Goal: Task Accomplishment & Management: Complete application form

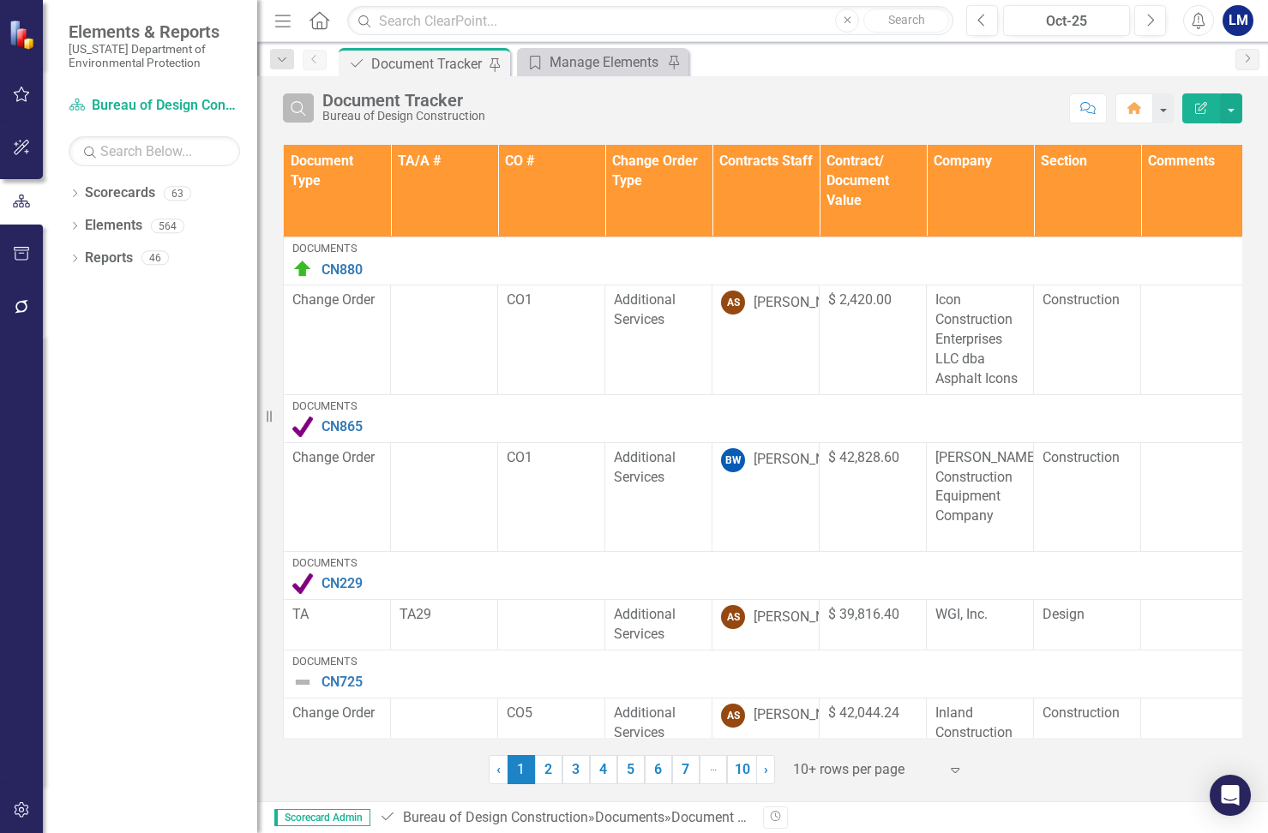
click at [302, 115] on icon "Search" at bounding box center [298, 107] width 19 height 15
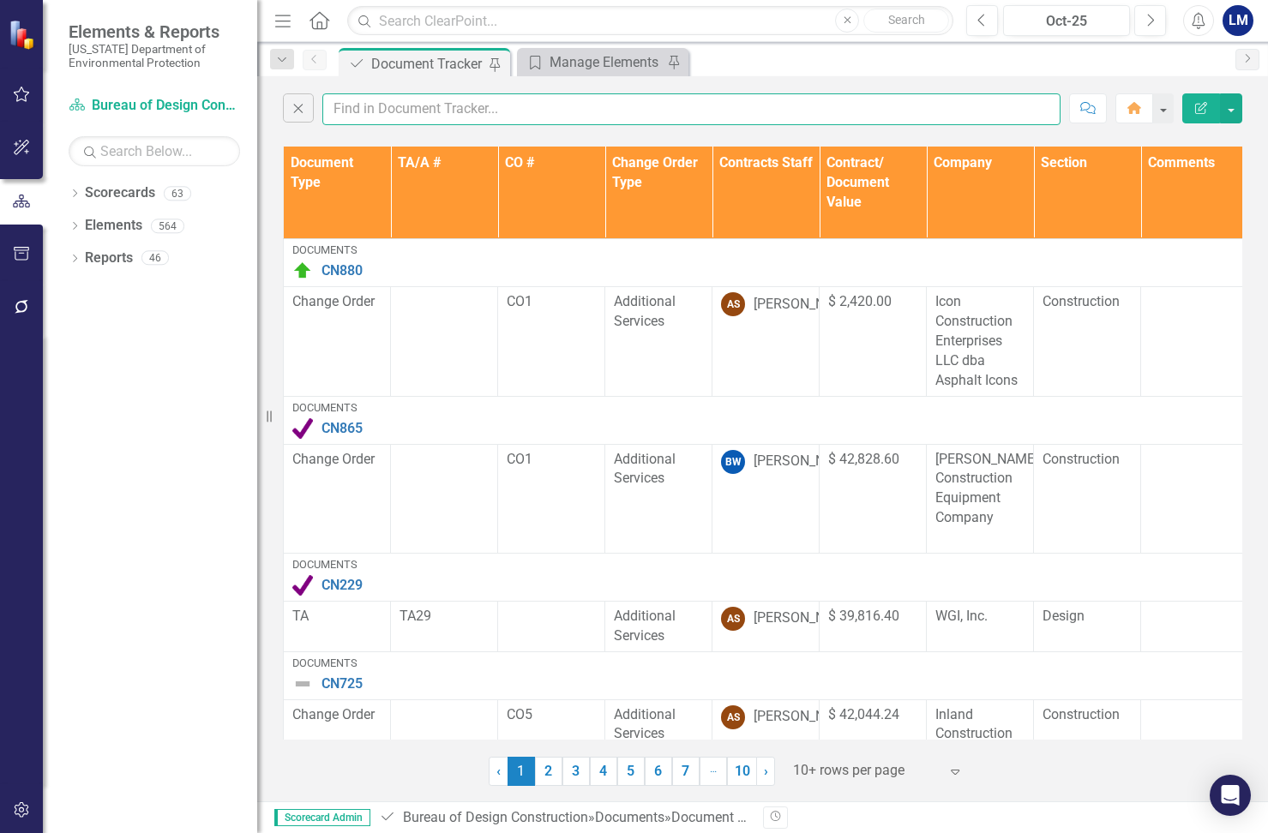
click at [397, 109] on input "text" at bounding box center [691, 109] width 738 height 32
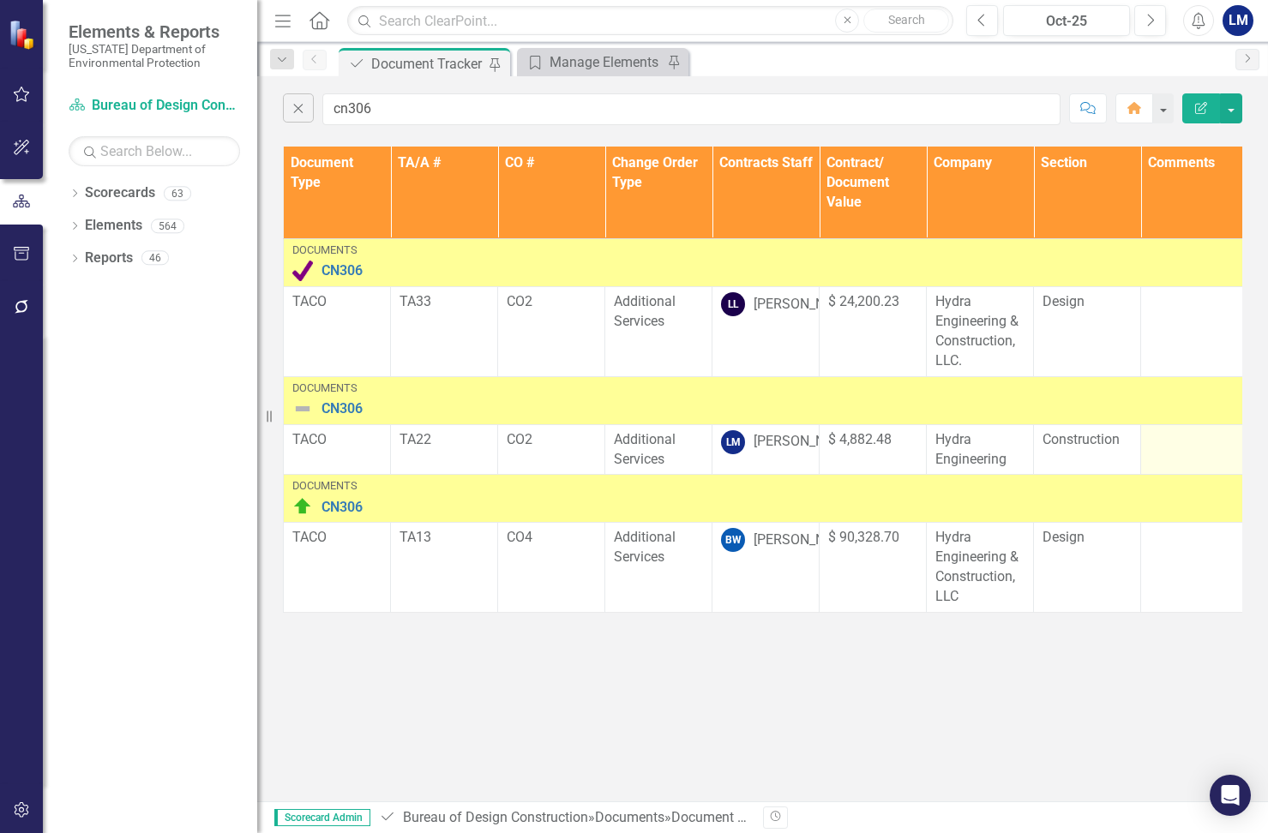
click at [881, 461] on td at bounding box center [1194, 449] width 107 height 51
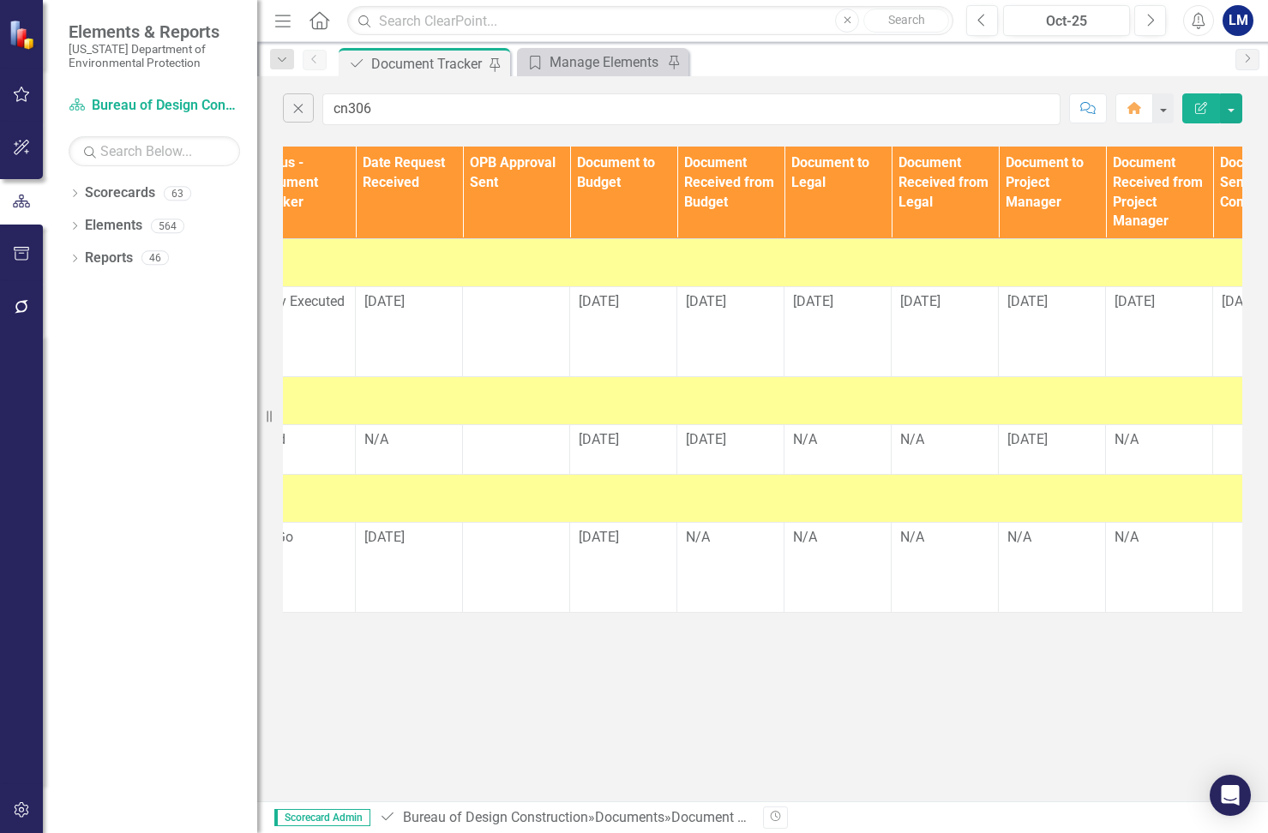
scroll to position [0, 1188]
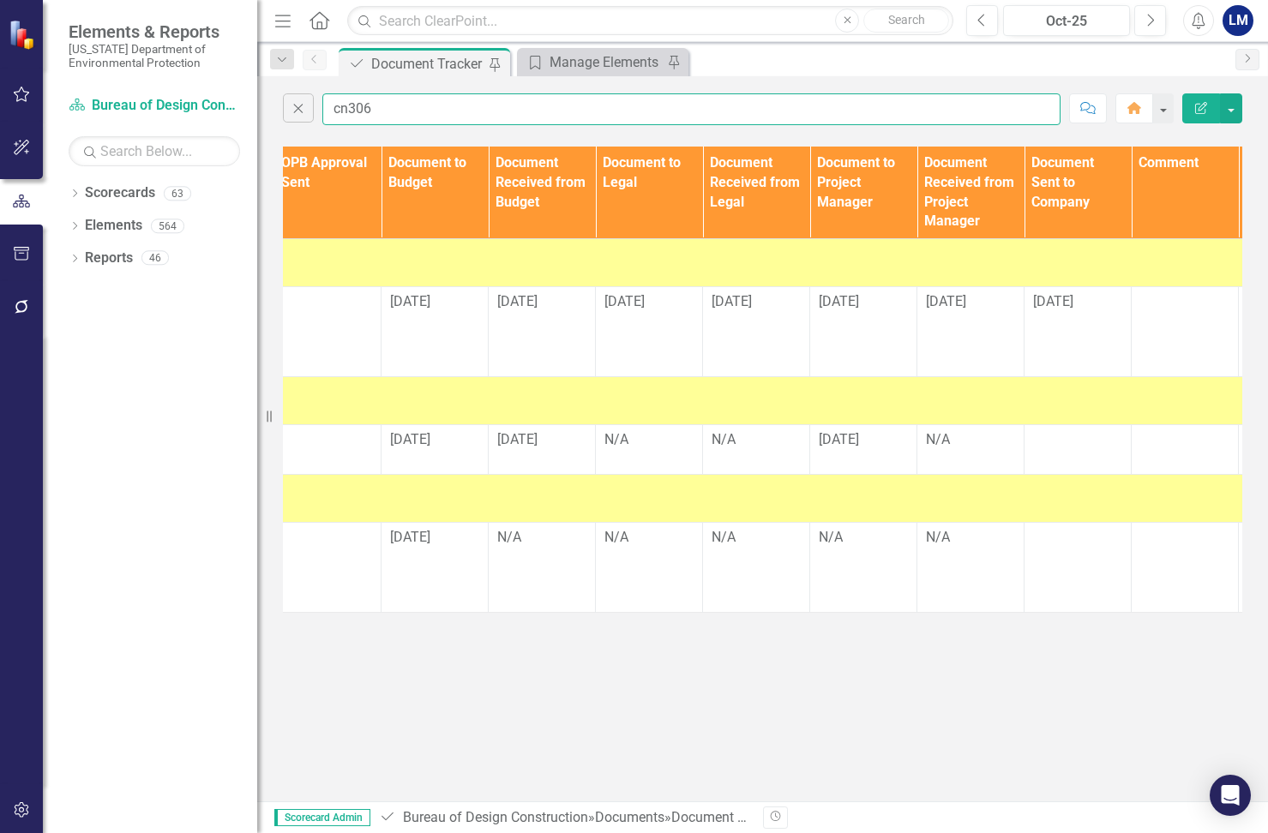
click at [383, 111] on input "cn306" at bounding box center [691, 109] width 738 height 32
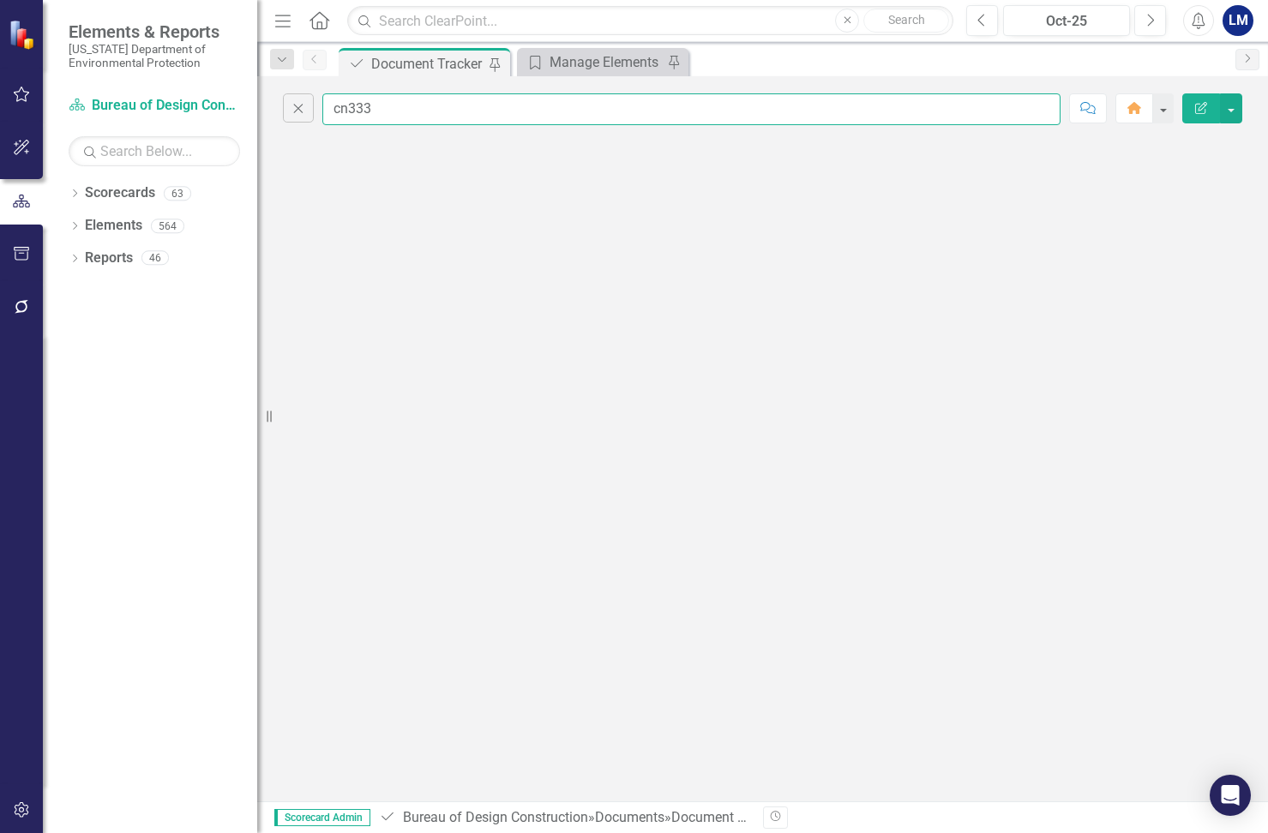
scroll to position [0, 0]
click at [863, 540] on div "Close cn333 Comment Home Edit Report" at bounding box center [762, 438] width 1011 height 725
drag, startPoint x: 863, startPoint y: 540, endPoint x: 412, endPoint y: 502, distance: 451.8
click at [412, 502] on div "Close cn333 Comment Home Edit Report" at bounding box center [762, 438] width 1011 height 725
drag, startPoint x: 412, startPoint y: 502, endPoint x: 343, endPoint y: 298, distance: 215.5
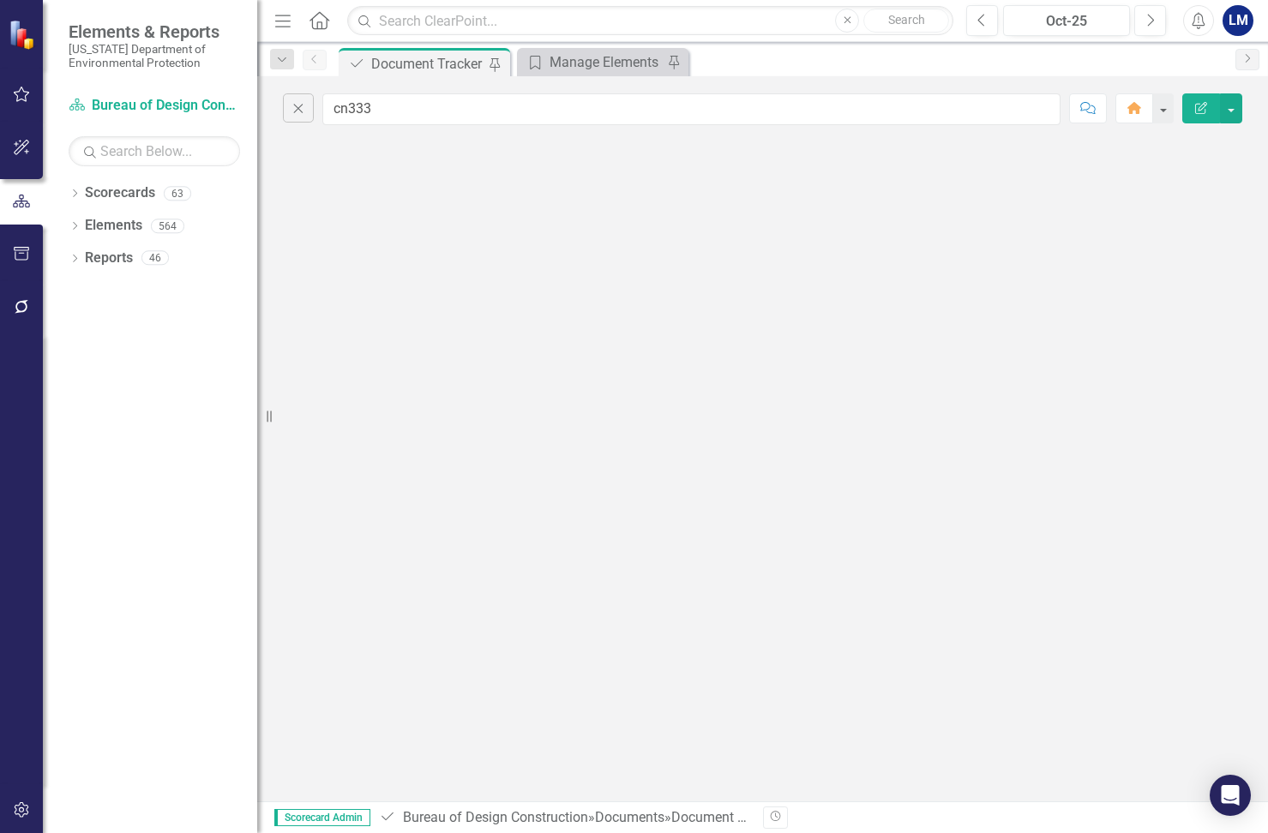
click at [343, 298] on div "Close cn333 Comment Home Edit Report" at bounding box center [762, 438] width 1011 height 725
click at [378, 108] on input "cn333" at bounding box center [691, 109] width 738 height 32
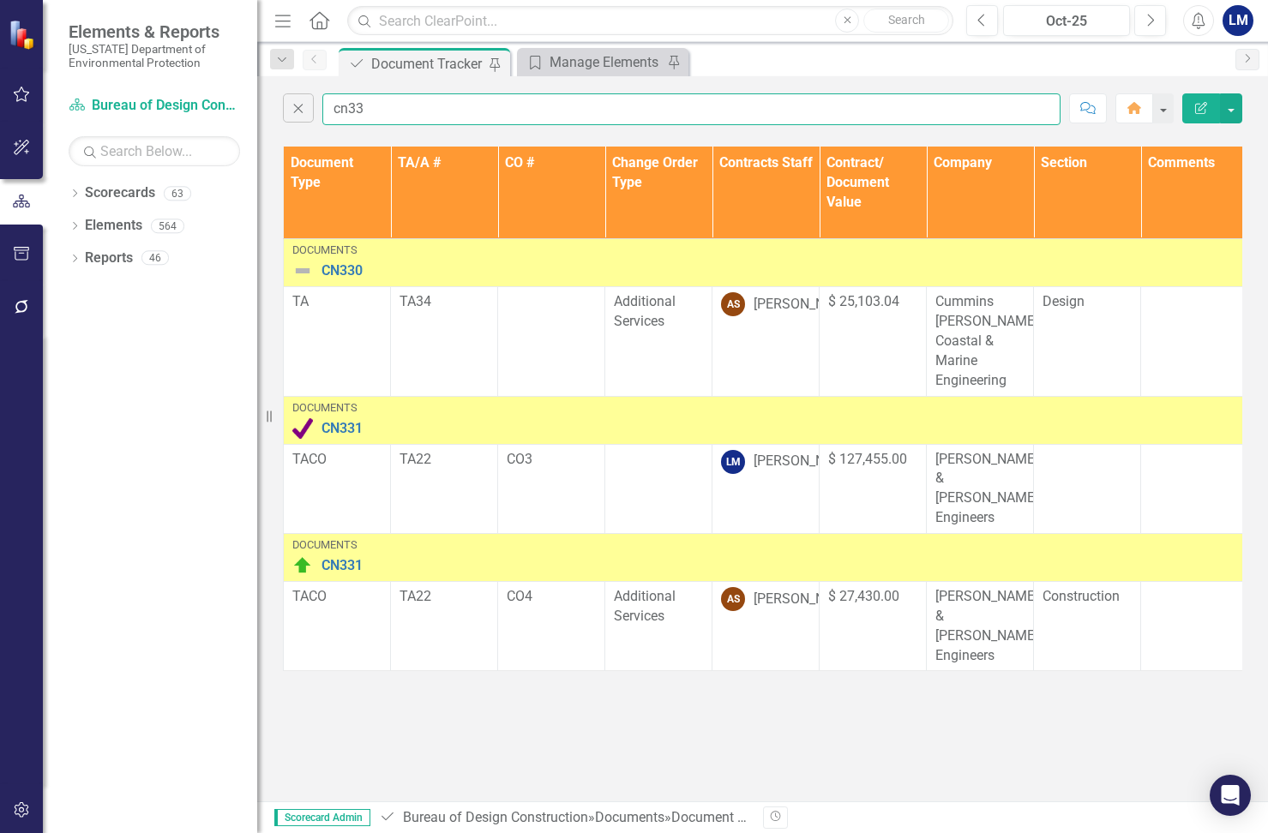
type input "cn333"
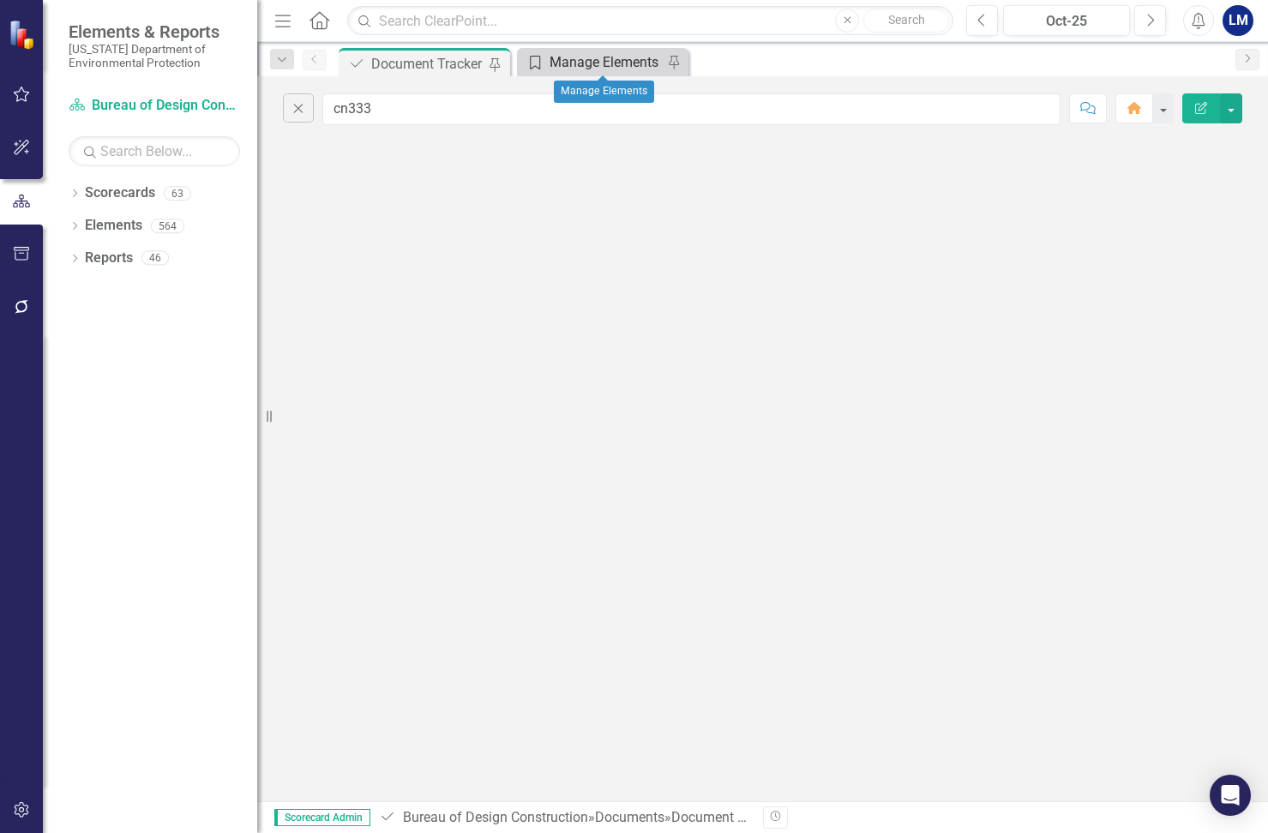
click at [594, 62] on div "Manage Elements" at bounding box center [606, 61] width 113 height 21
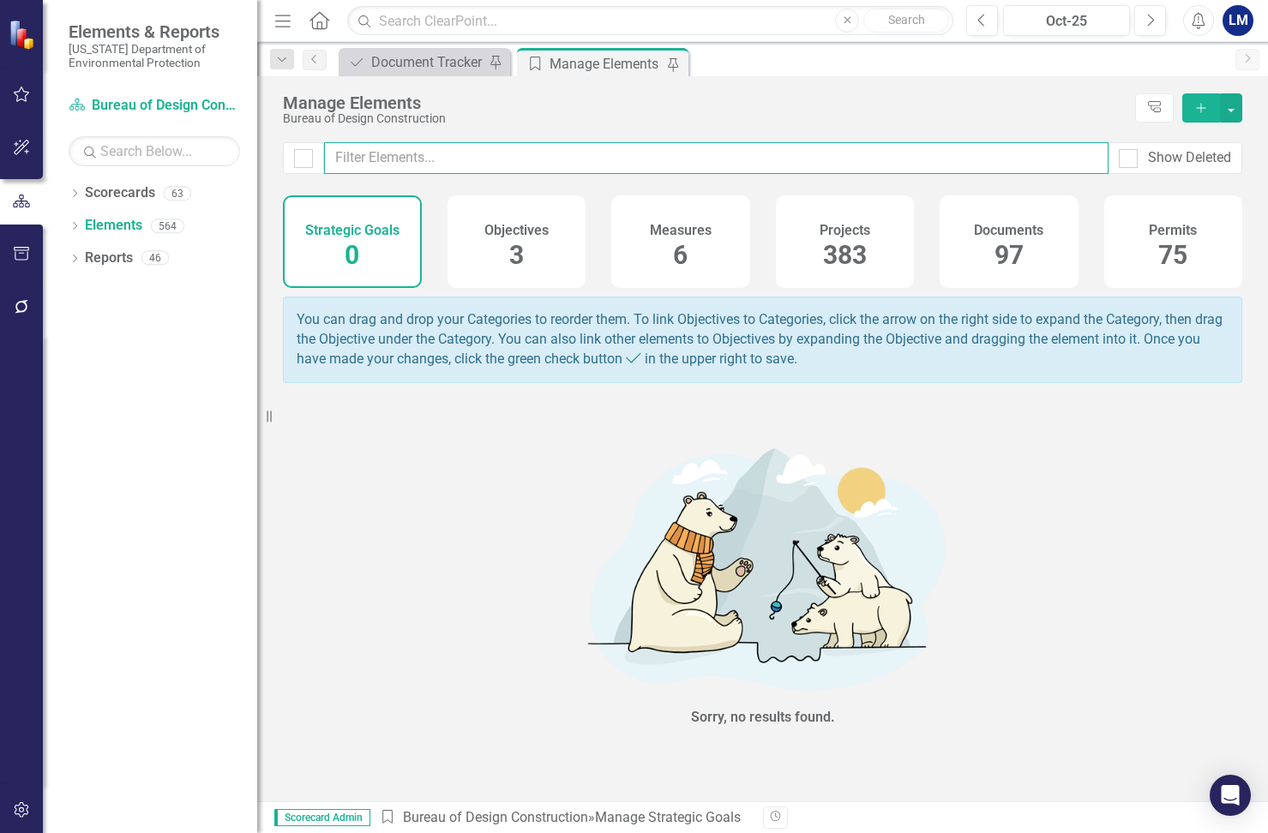
click at [431, 159] on input "text" at bounding box center [716, 158] width 784 height 32
click at [881, 249] on span "97" at bounding box center [1009, 255] width 29 height 30
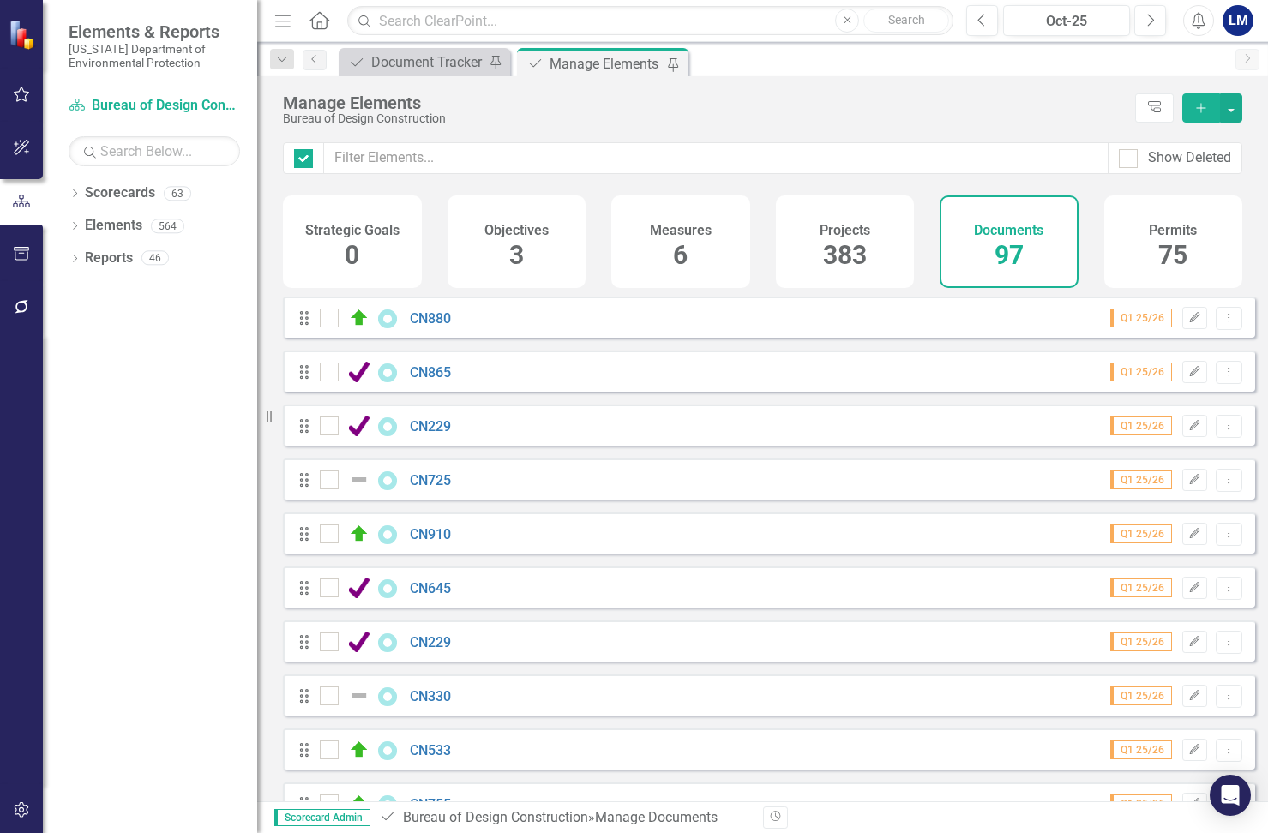
click at [881, 107] on icon "Add" at bounding box center [1200, 108] width 15 height 12
checkbox input "false"
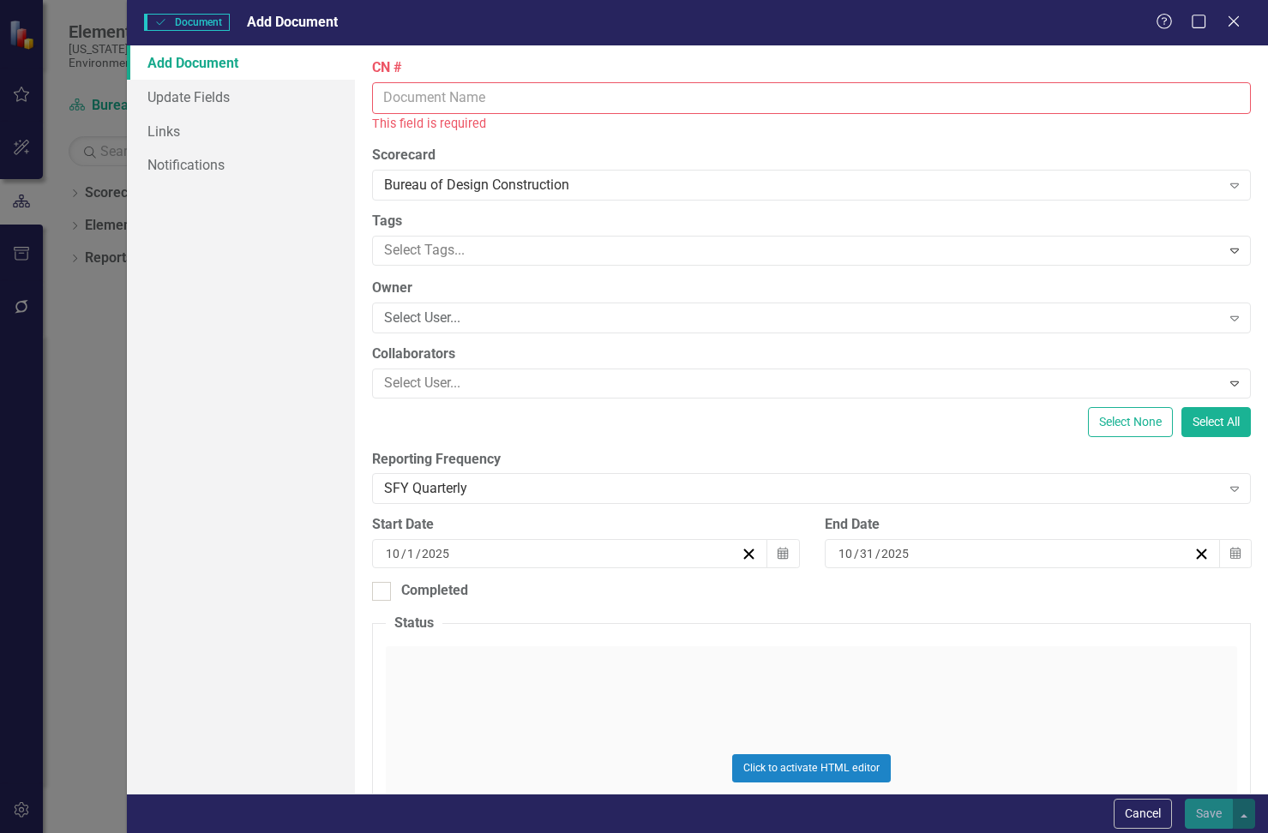
click at [435, 98] on input "CN #" at bounding box center [811, 98] width 879 height 32
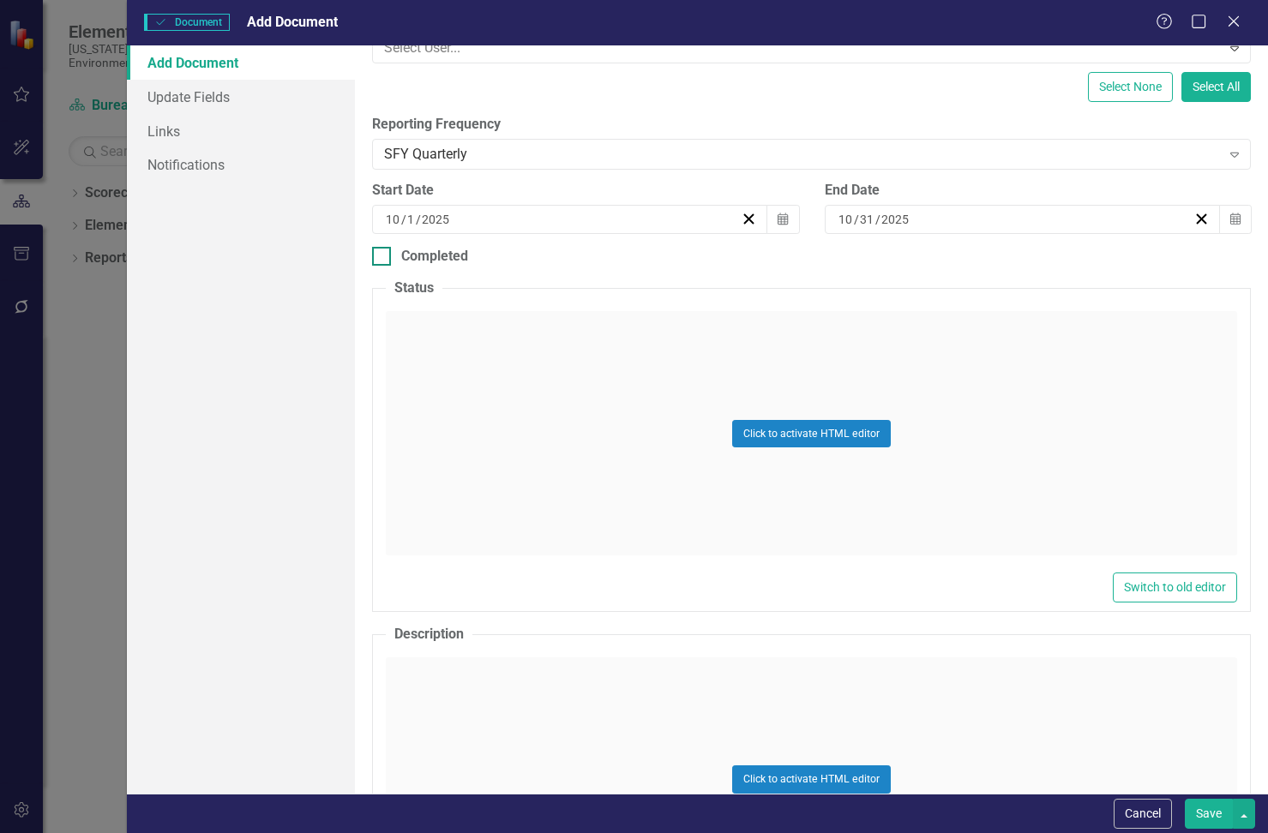
scroll to position [343, 0]
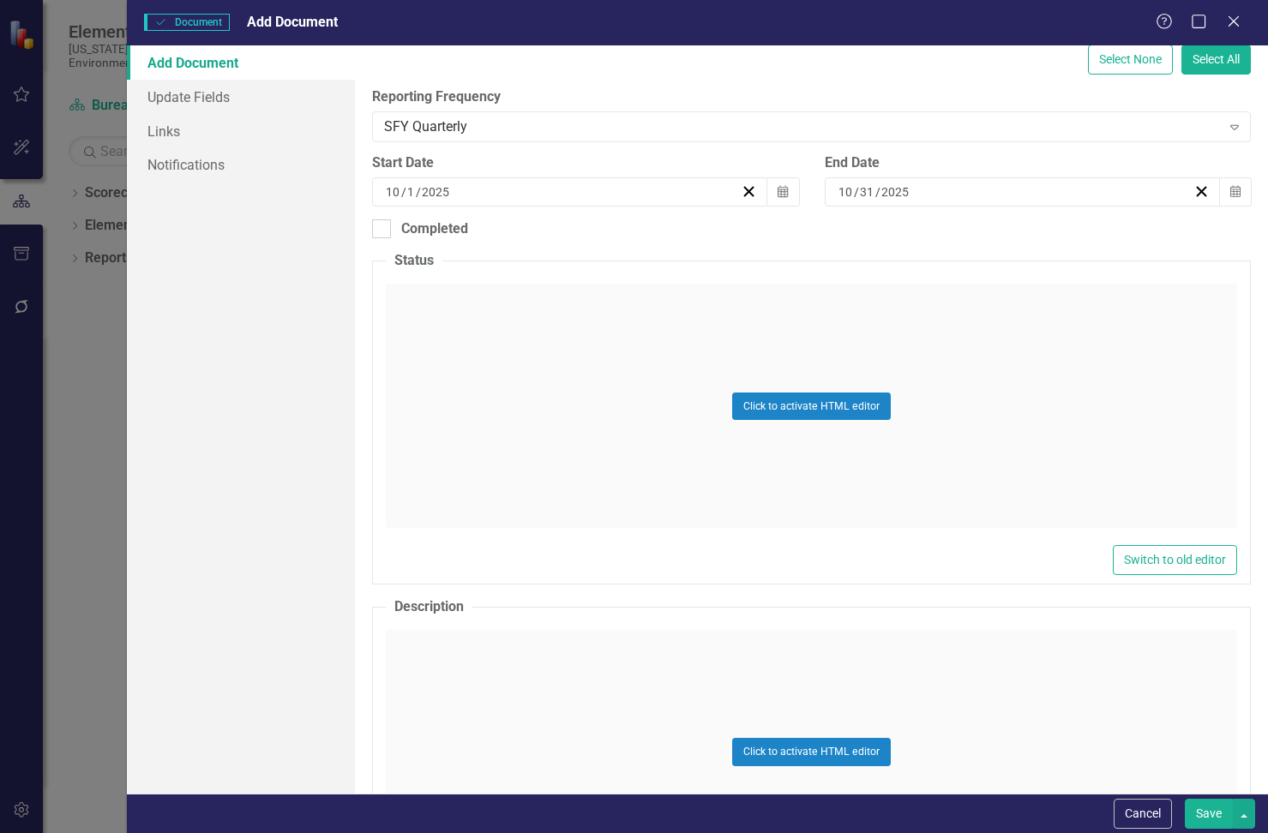
type input "CN333"
click at [515, 332] on div "Click to activate HTML editor" at bounding box center [811, 406] width 851 height 244
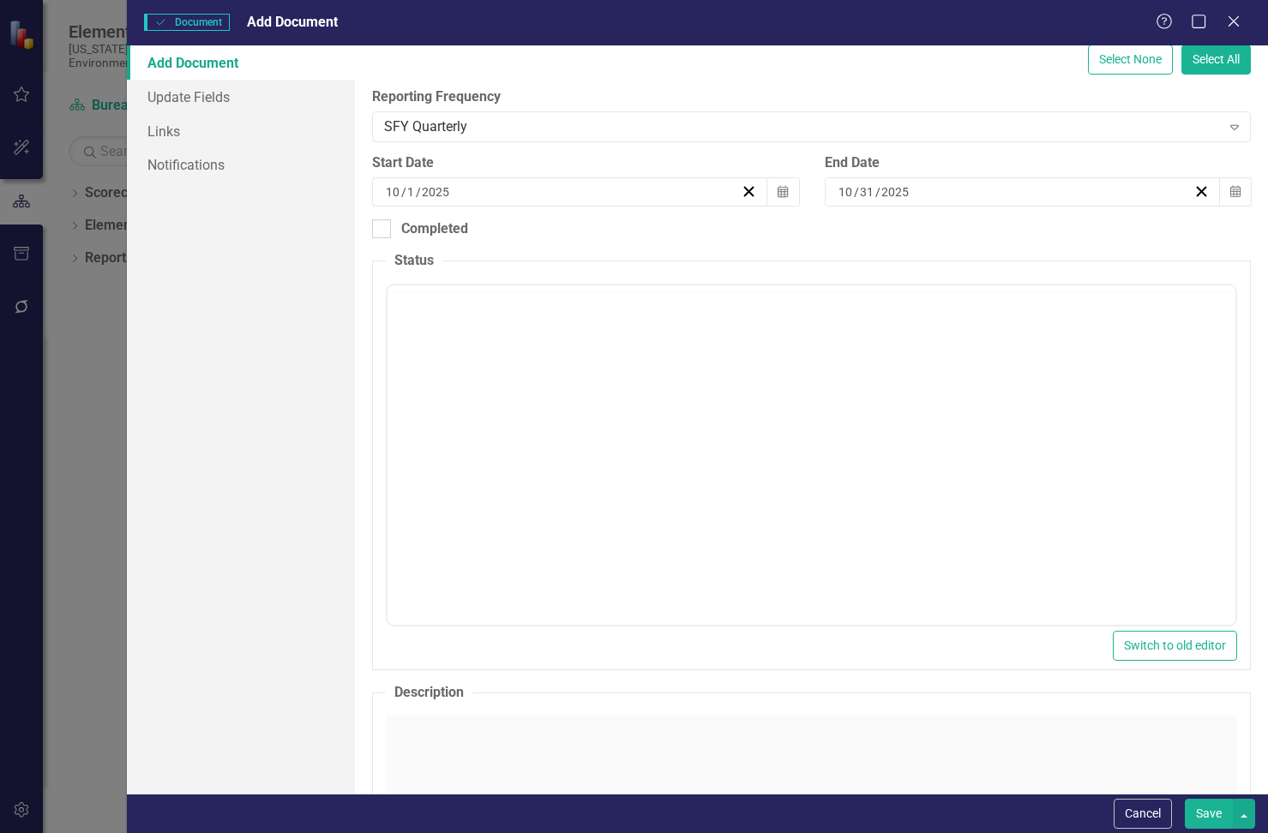
scroll to position [0, 0]
click at [439, 303] on body "Rich Text Area. Press ALT-0 for help." at bounding box center [812, 420] width 848 height 257
click at [424, 364] on body "Rich Text Area. Press ALT-0 for help." at bounding box center [812, 454] width 848 height 257
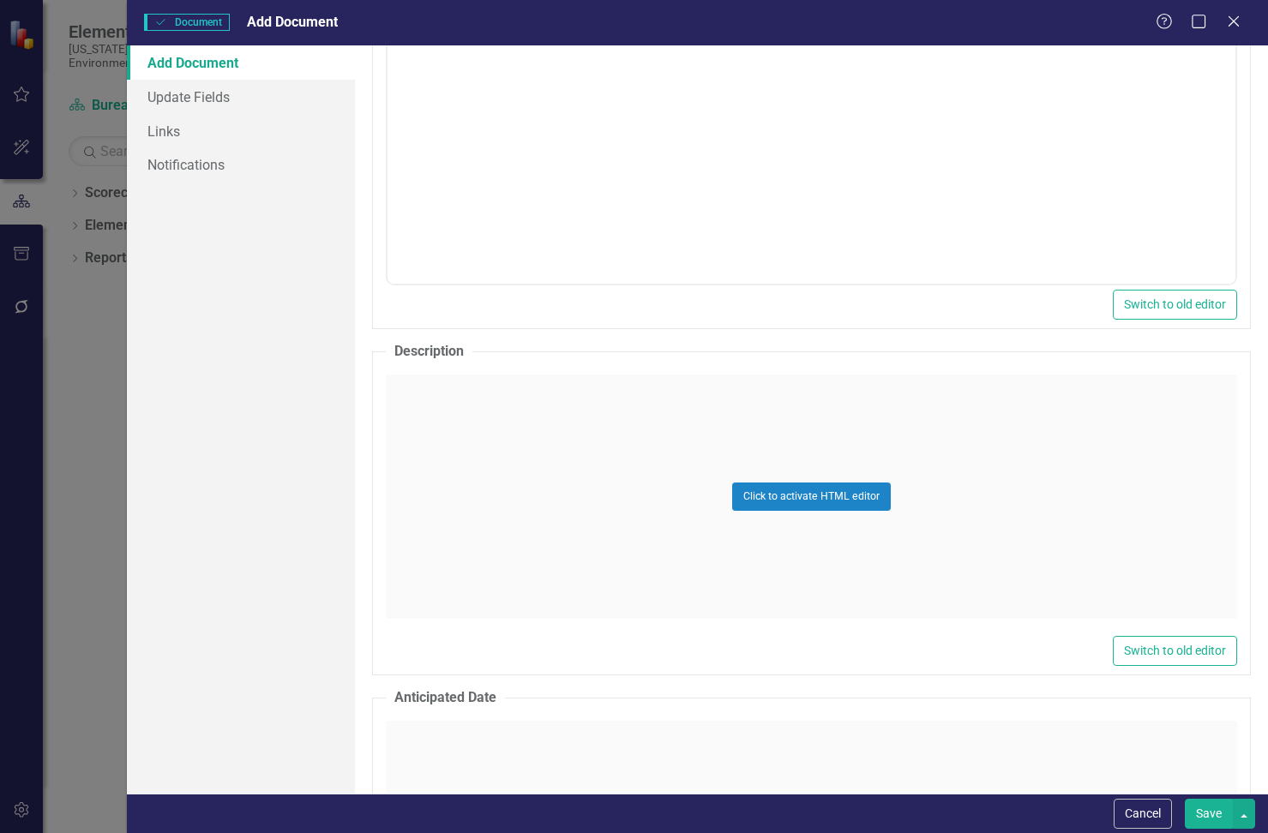
scroll to position [686, 0]
click at [194, 631] on div "Add Document Update Fields Links Notifications" at bounding box center [241, 419] width 228 height 748
click at [399, 430] on div "Click to activate HTML editor" at bounding box center [811, 495] width 851 height 244
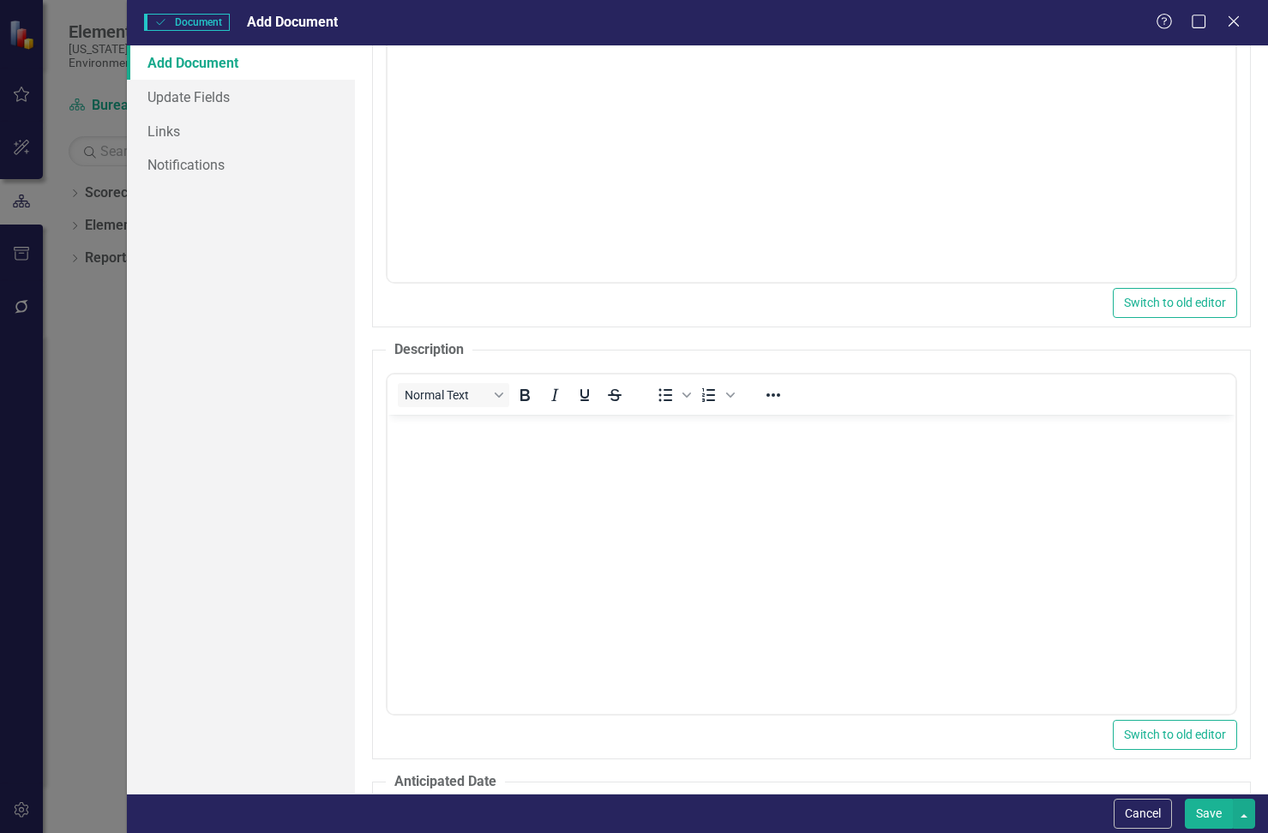
scroll to position [0, 0]
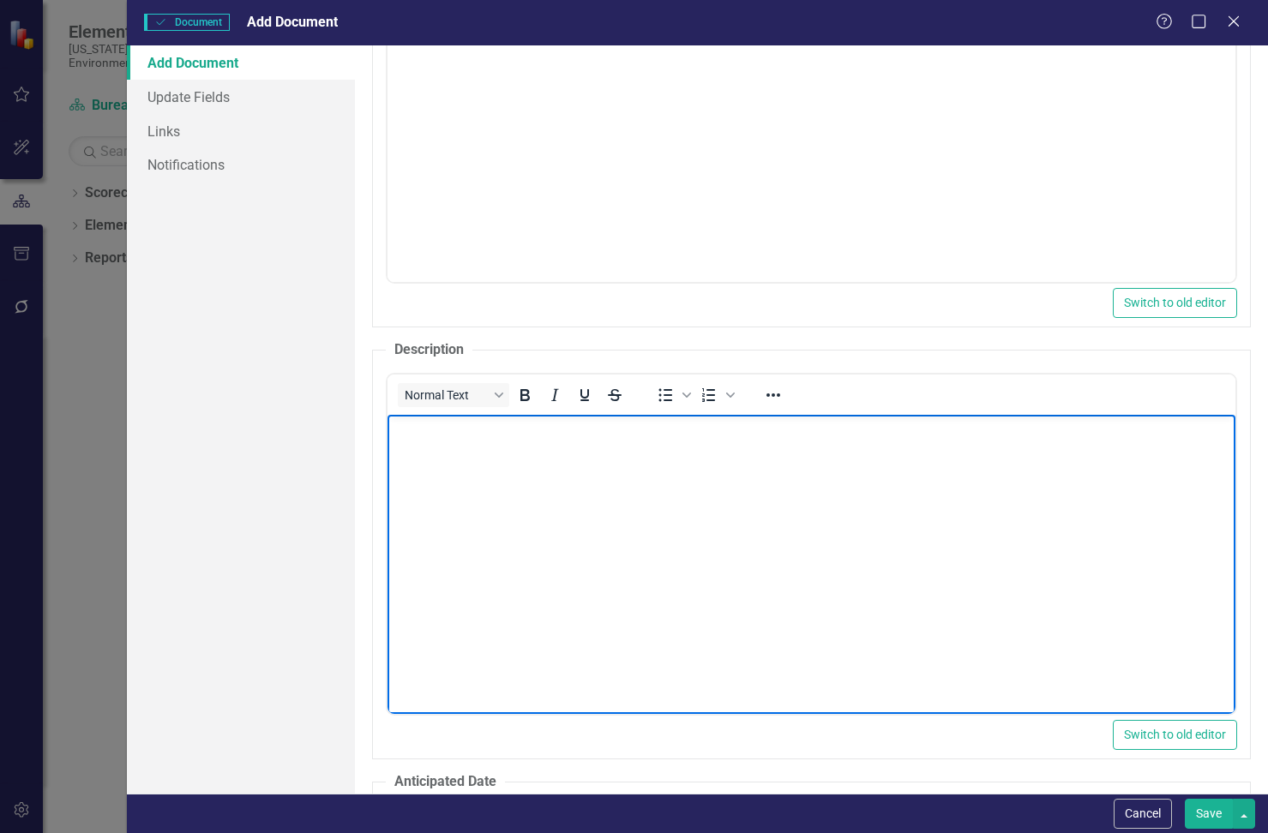
click at [418, 466] on body "Rich Text Area. Press ALT-0 for help." at bounding box center [812, 543] width 848 height 257
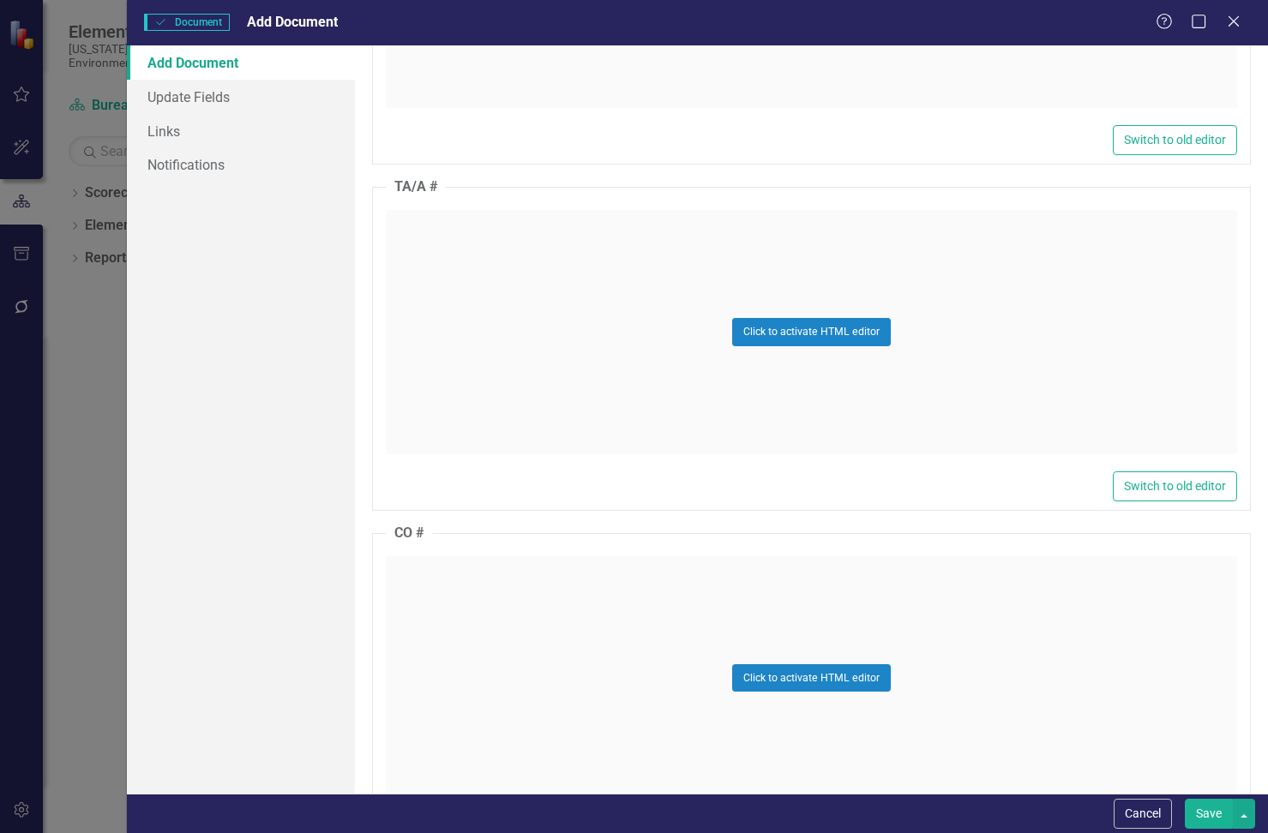
scroll to position [1629, 0]
click at [458, 281] on div "Click to activate HTML editor" at bounding box center [811, 330] width 851 height 244
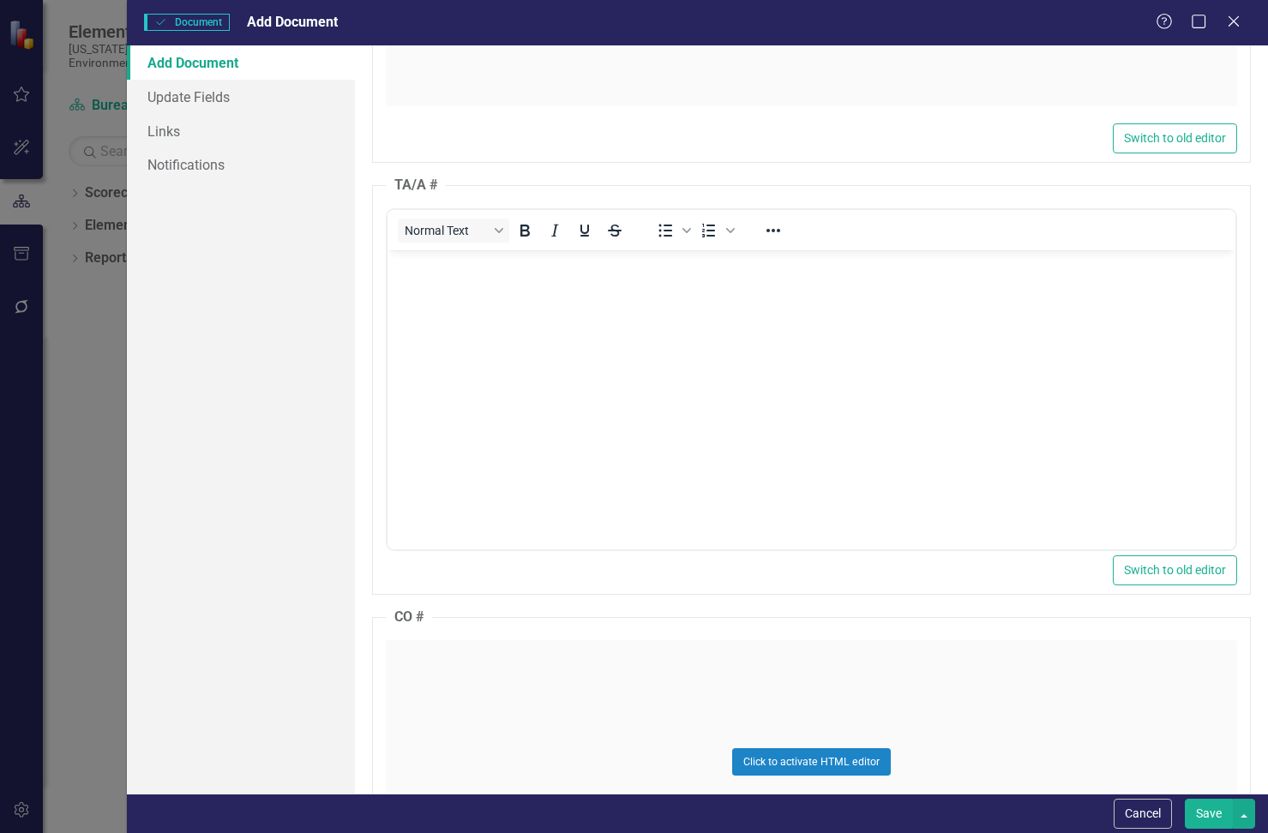
scroll to position [0, 0]
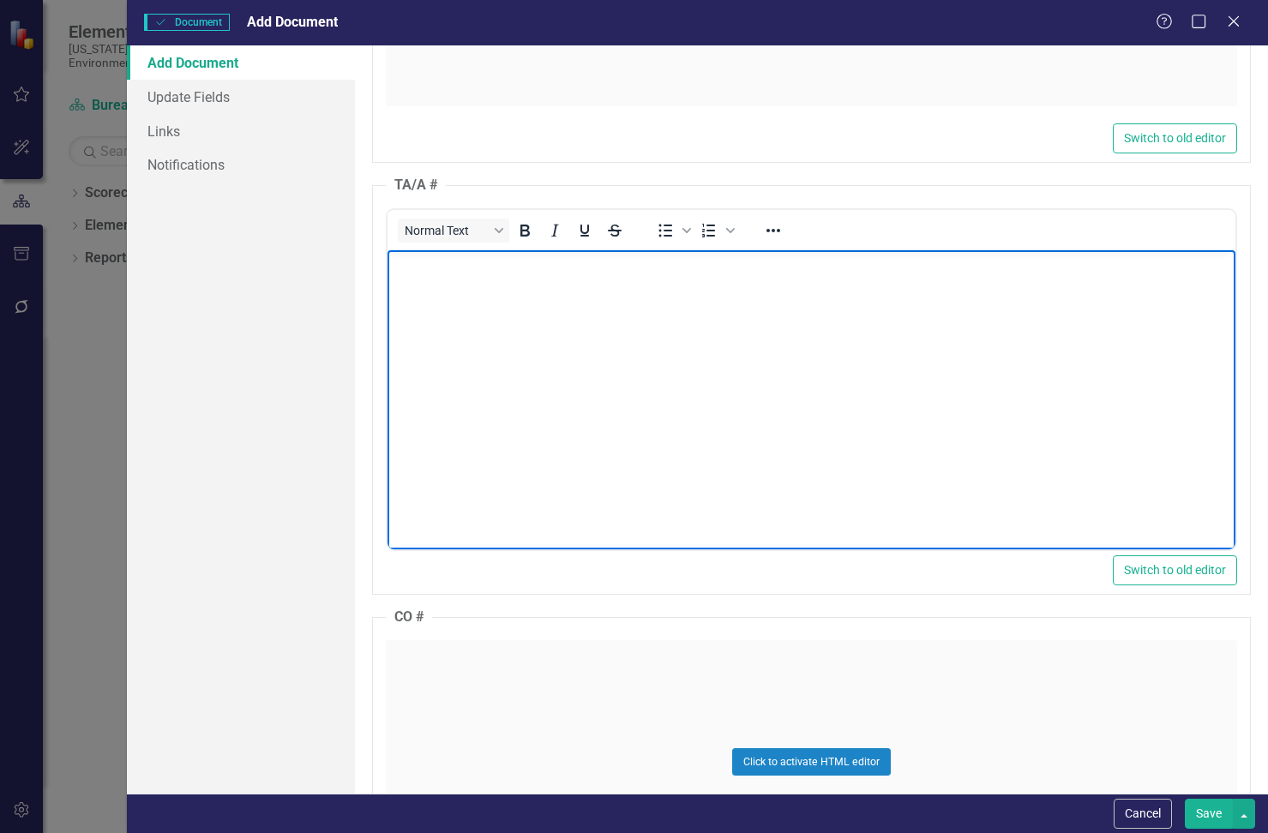
click at [466, 290] on body "Rich Text Area. Press ALT-0 for help." at bounding box center [812, 377] width 848 height 257
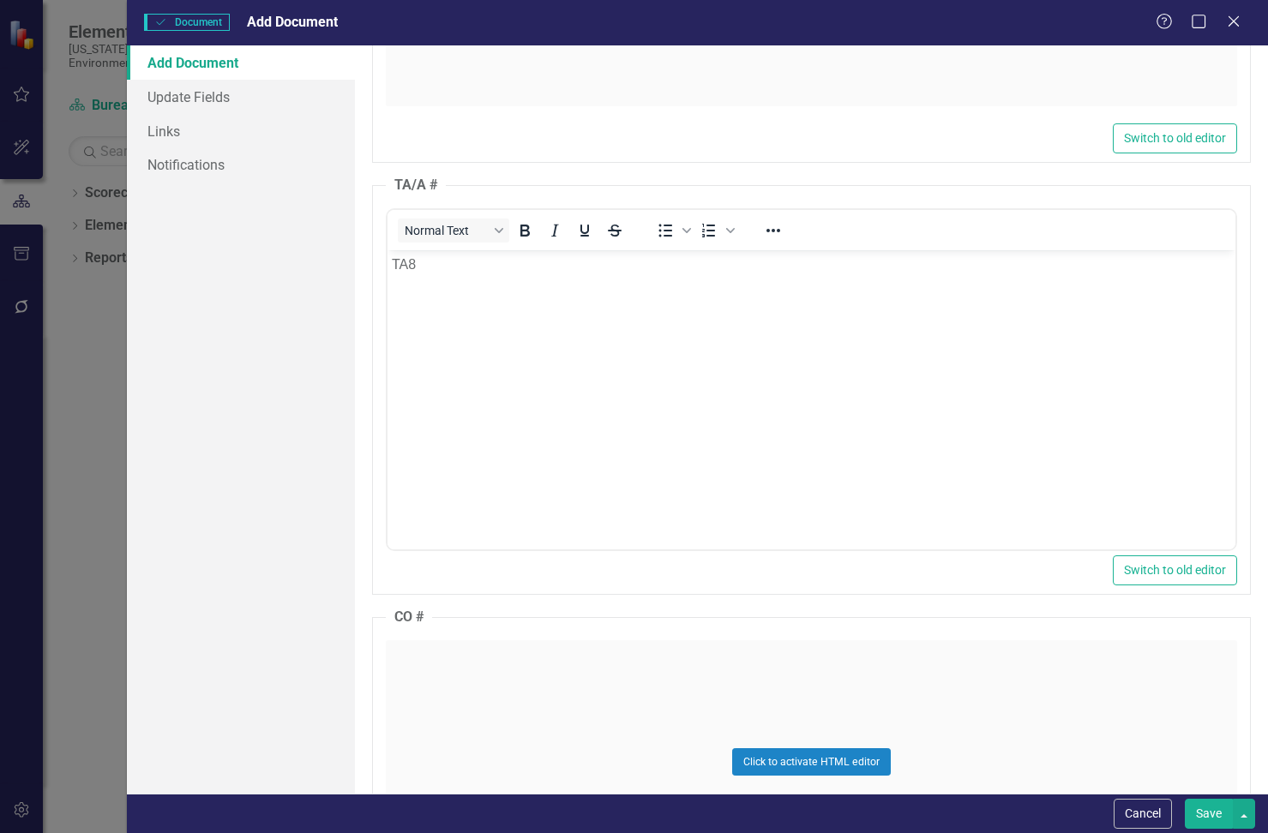
click at [520, 676] on div "Click to activate HTML editor" at bounding box center [811, 762] width 851 height 244
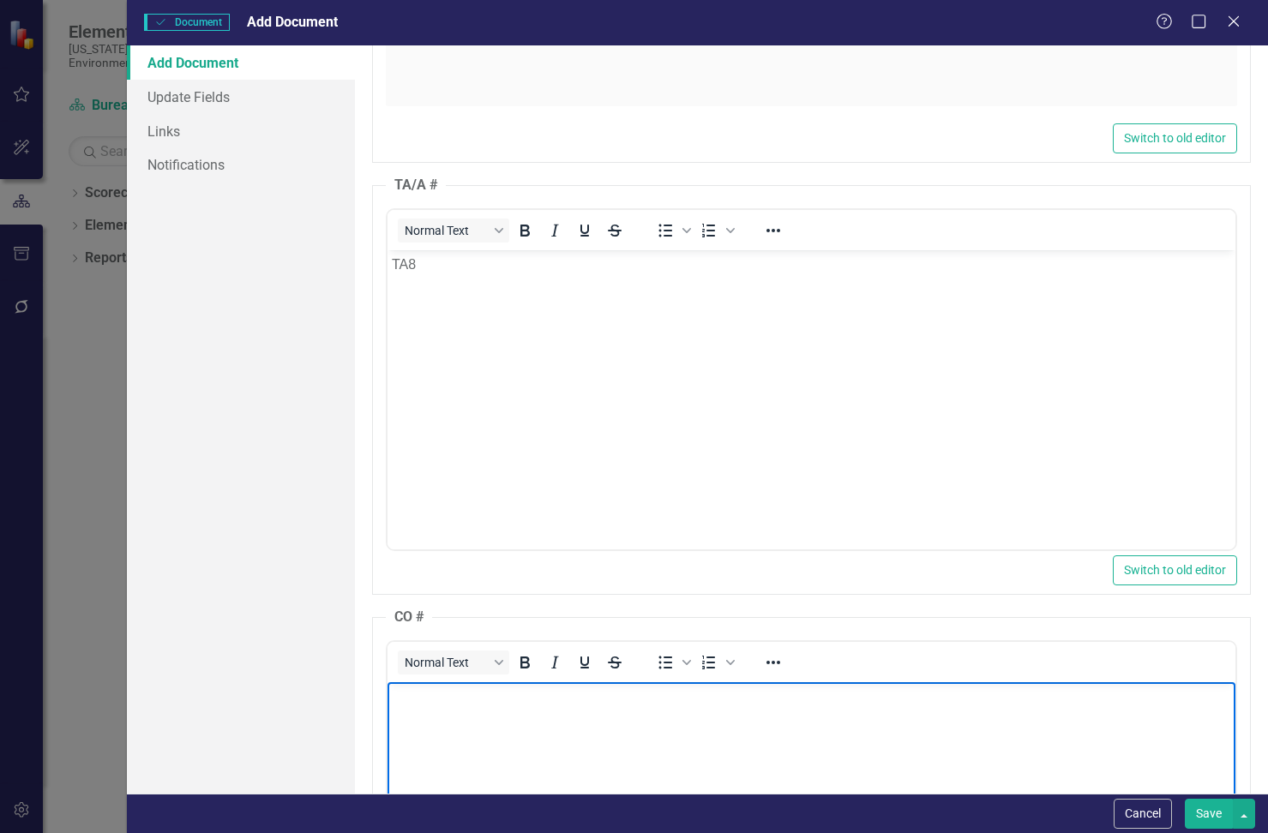
click at [509, 726] on body "Rich Text Area. Press ALT-0 for help." at bounding box center [812, 810] width 848 height 257
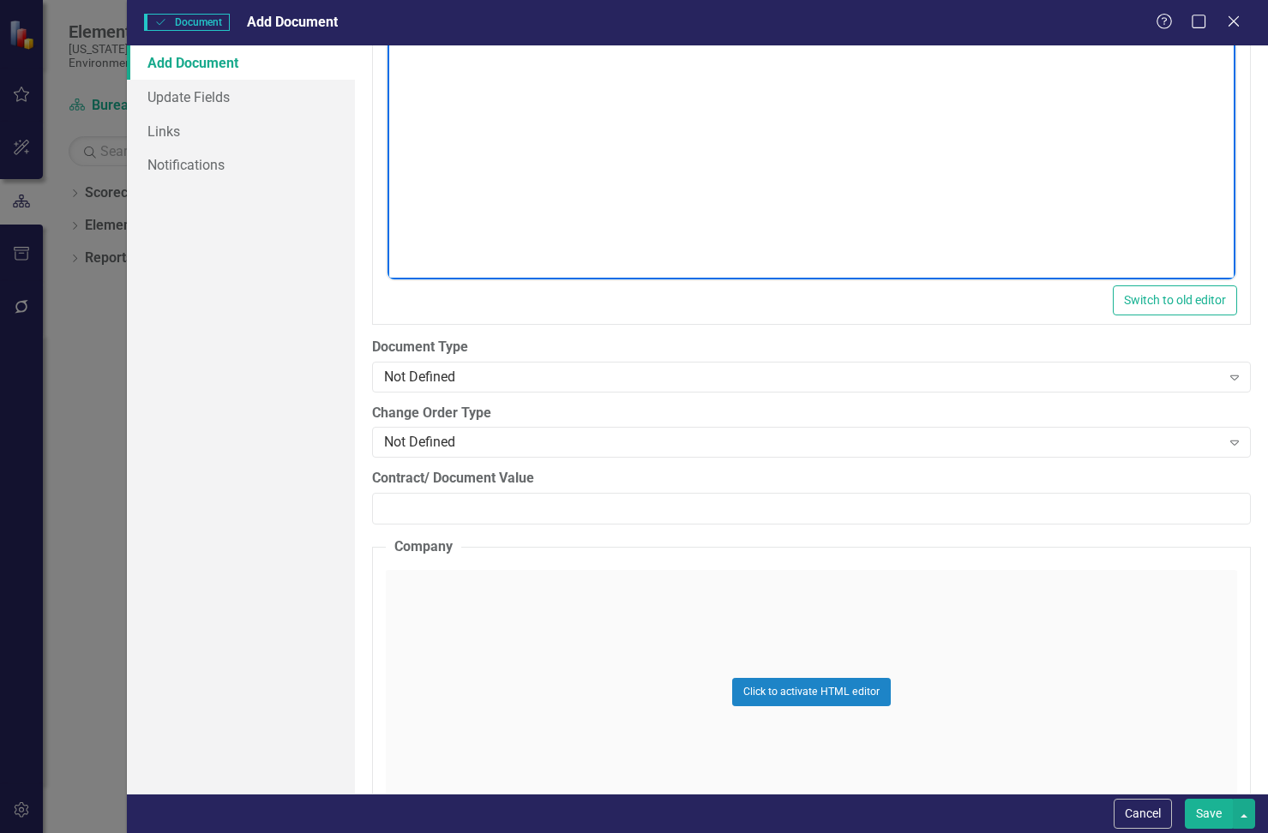
scroll to position [2486, 0]
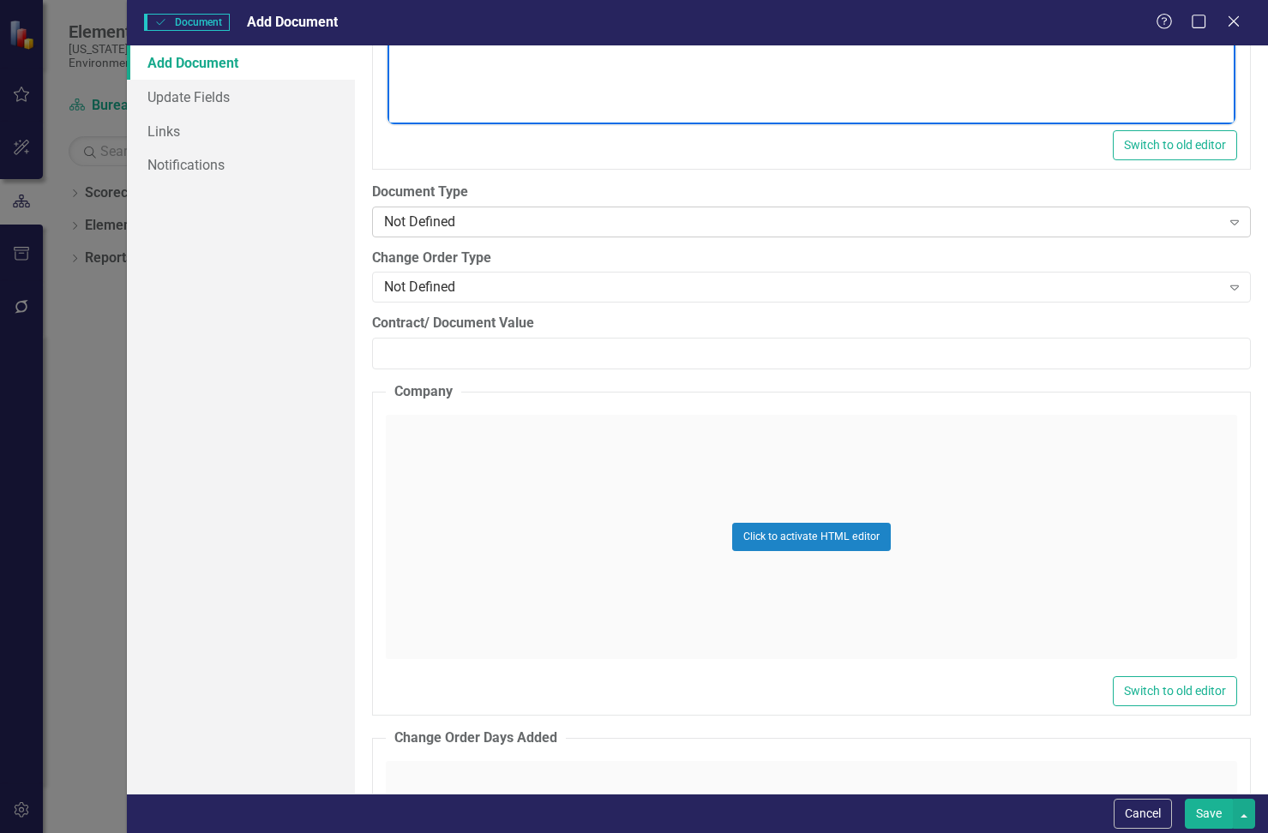
click at [496, 222] on div "Not Defined" at bounding box center [802, 222] width 836 height 20
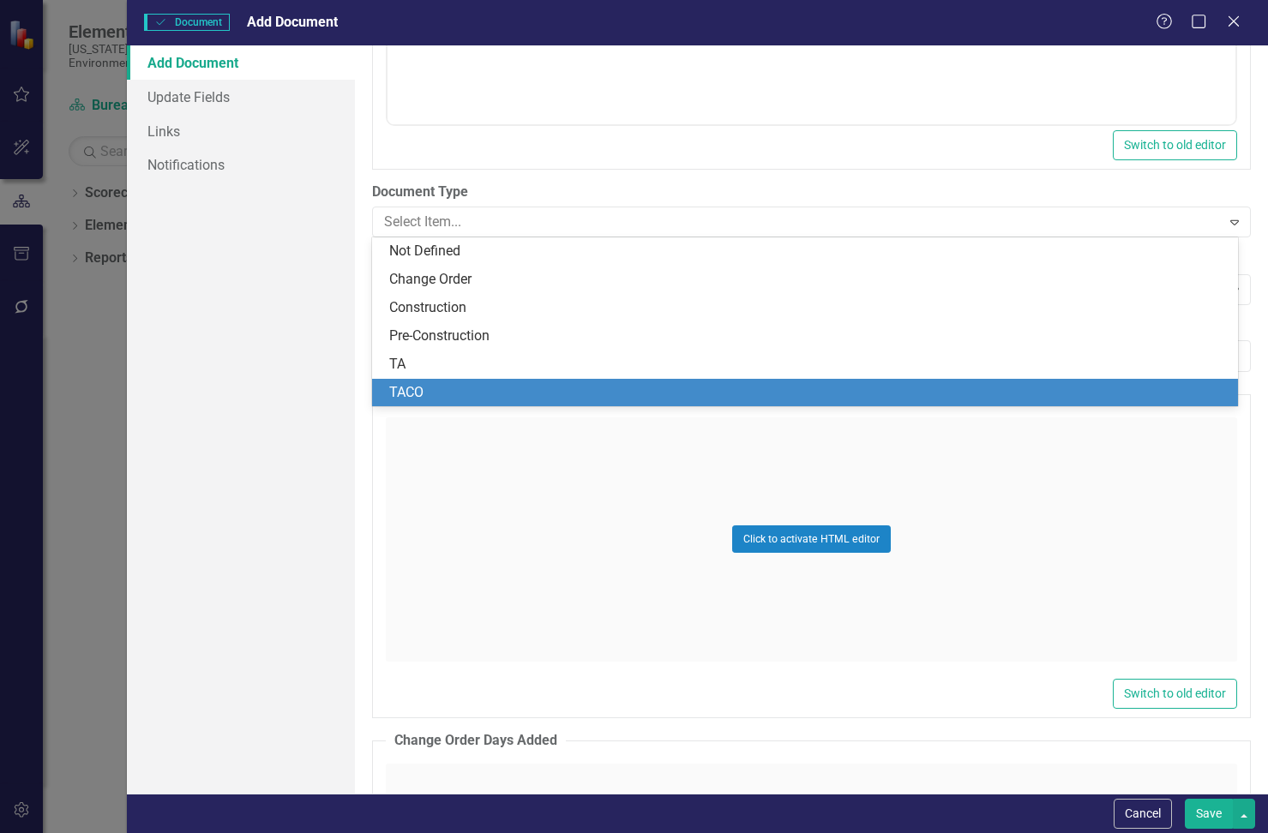
click at [480, 388] on div "TACO" at bounding box center [808, 393] width 838 height 20
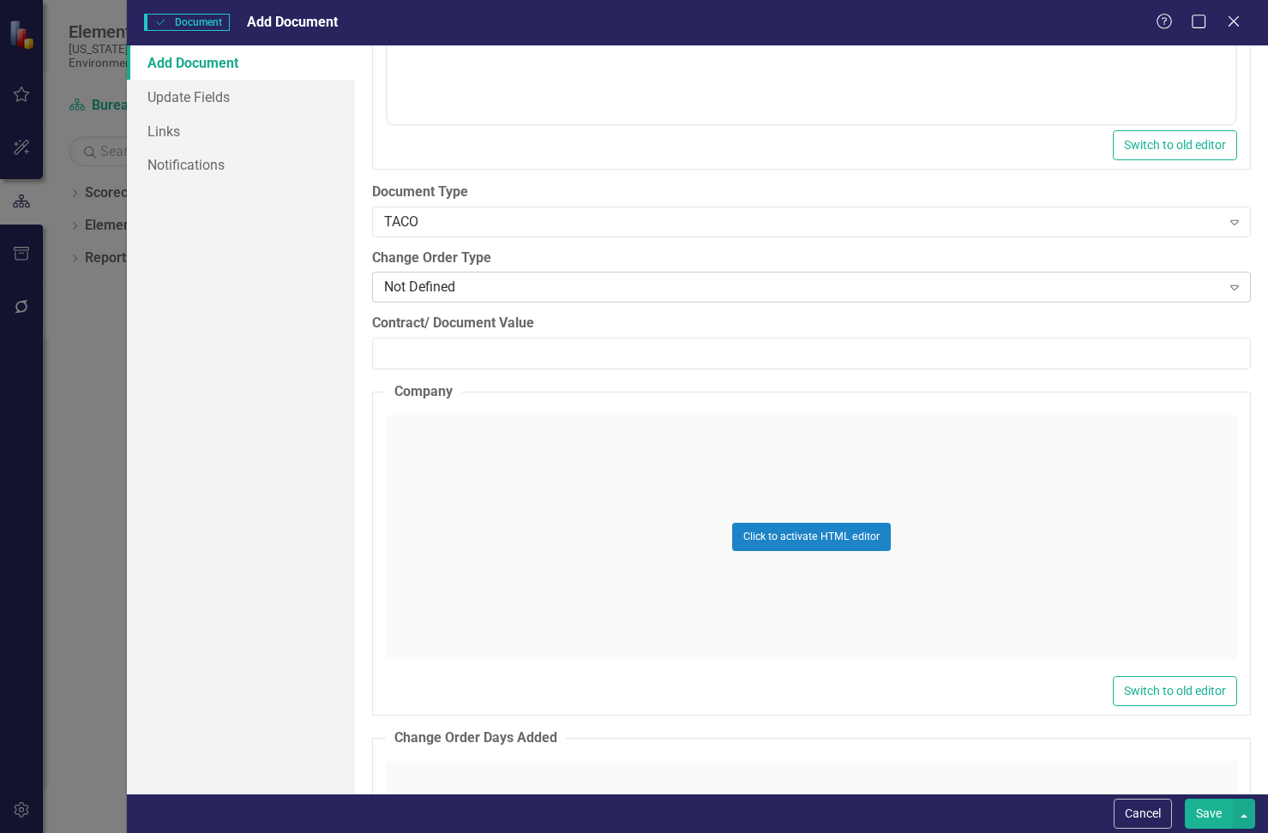
click at [505, 290] on div "Not Defined" at bounding box center [802, 288] width 836 height 20
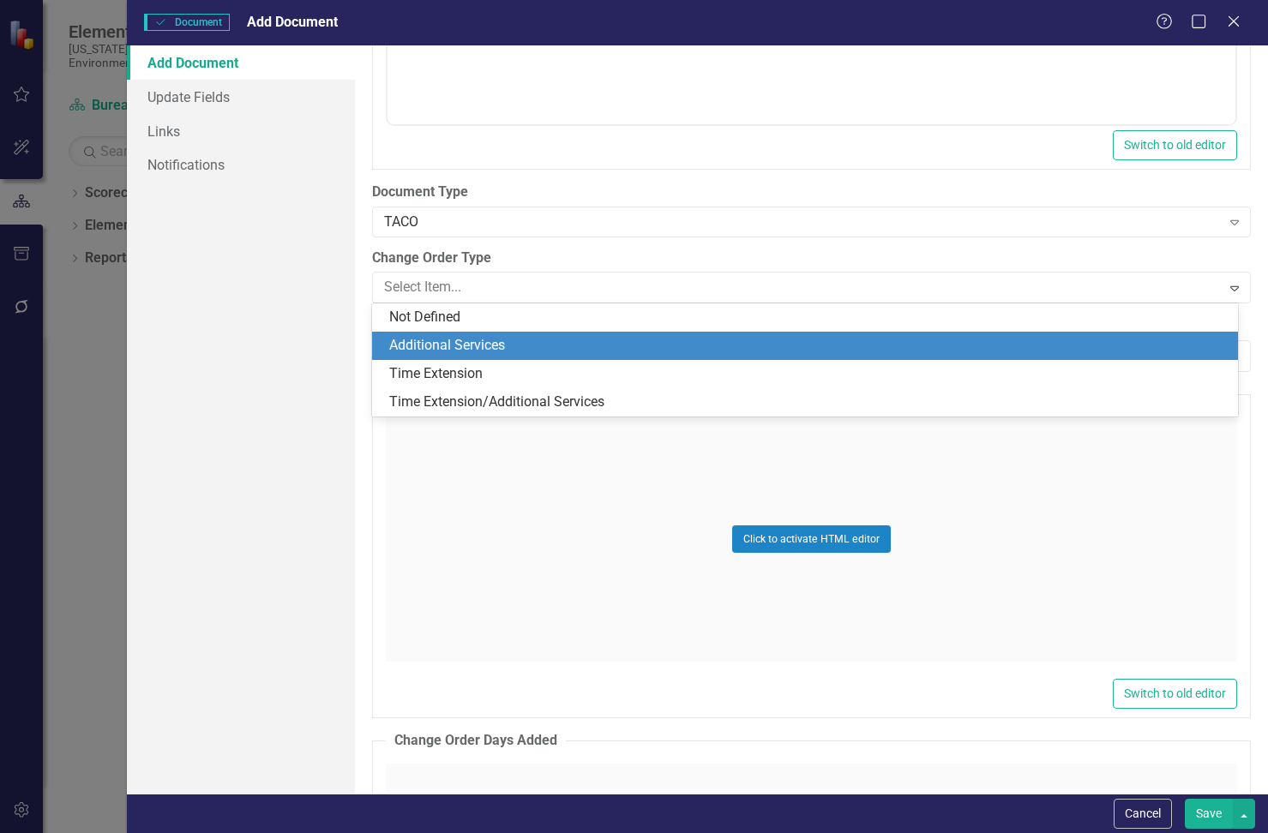
click at [516, 344] on div "Additional Services" at bounding box center [808, 346] width 838 height 20
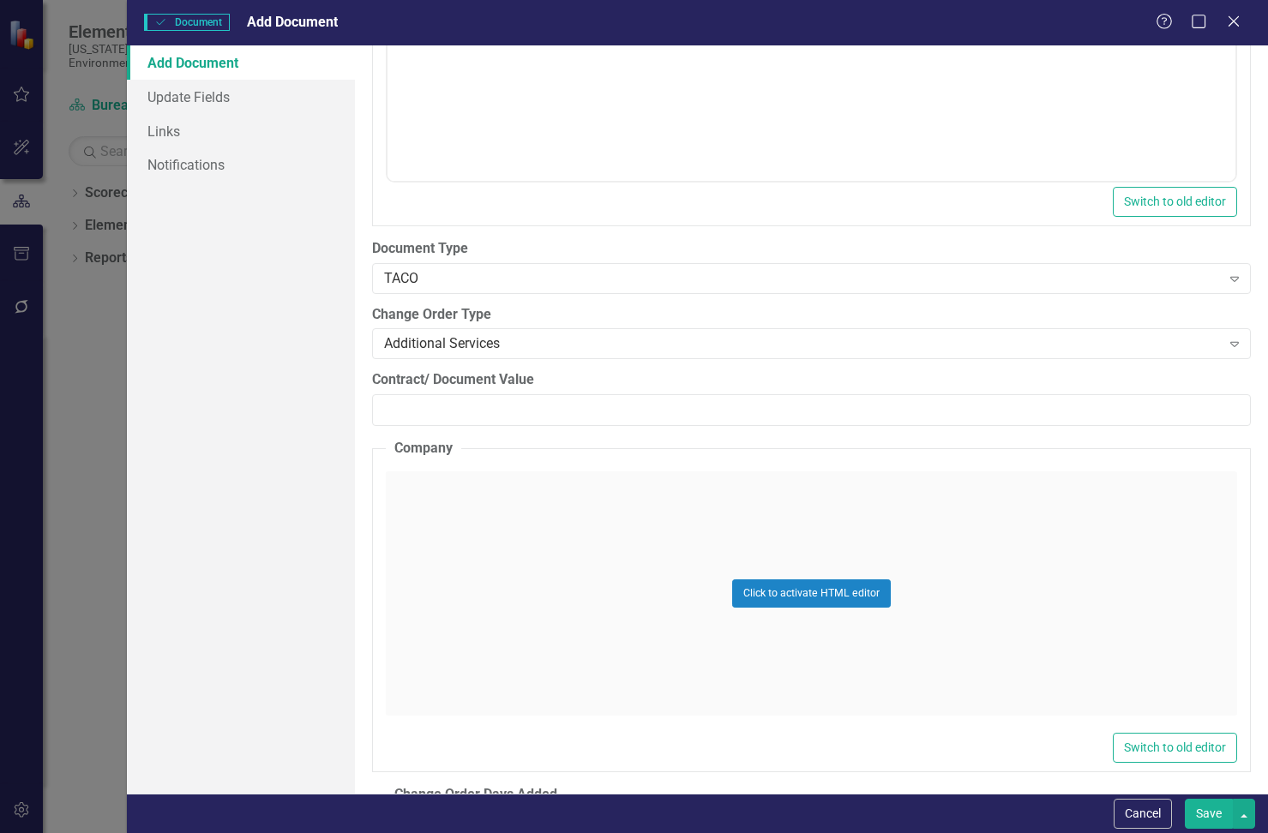
scroll to position [2572, 0]
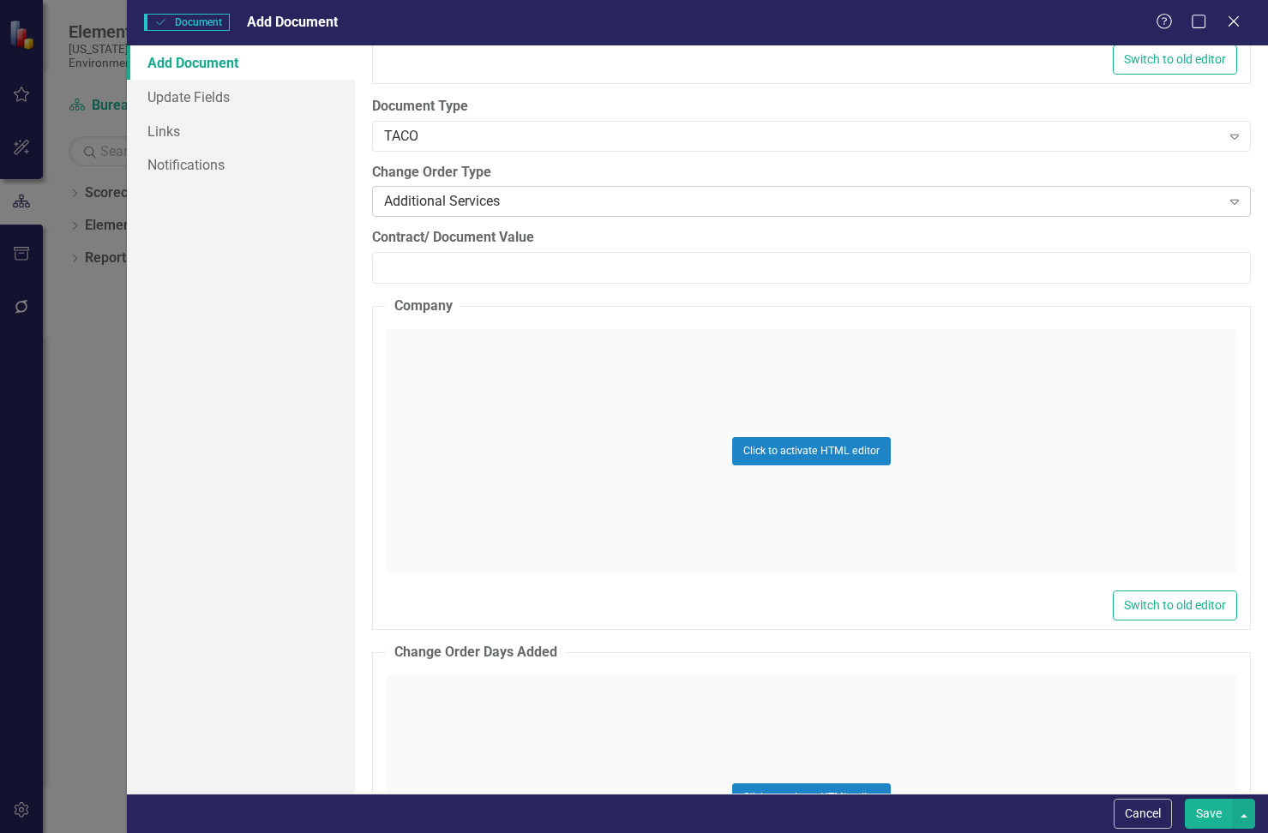
click at [515, 190] on div "Additional Services Expand" at bounding box center [811, 201] width 879 height 31
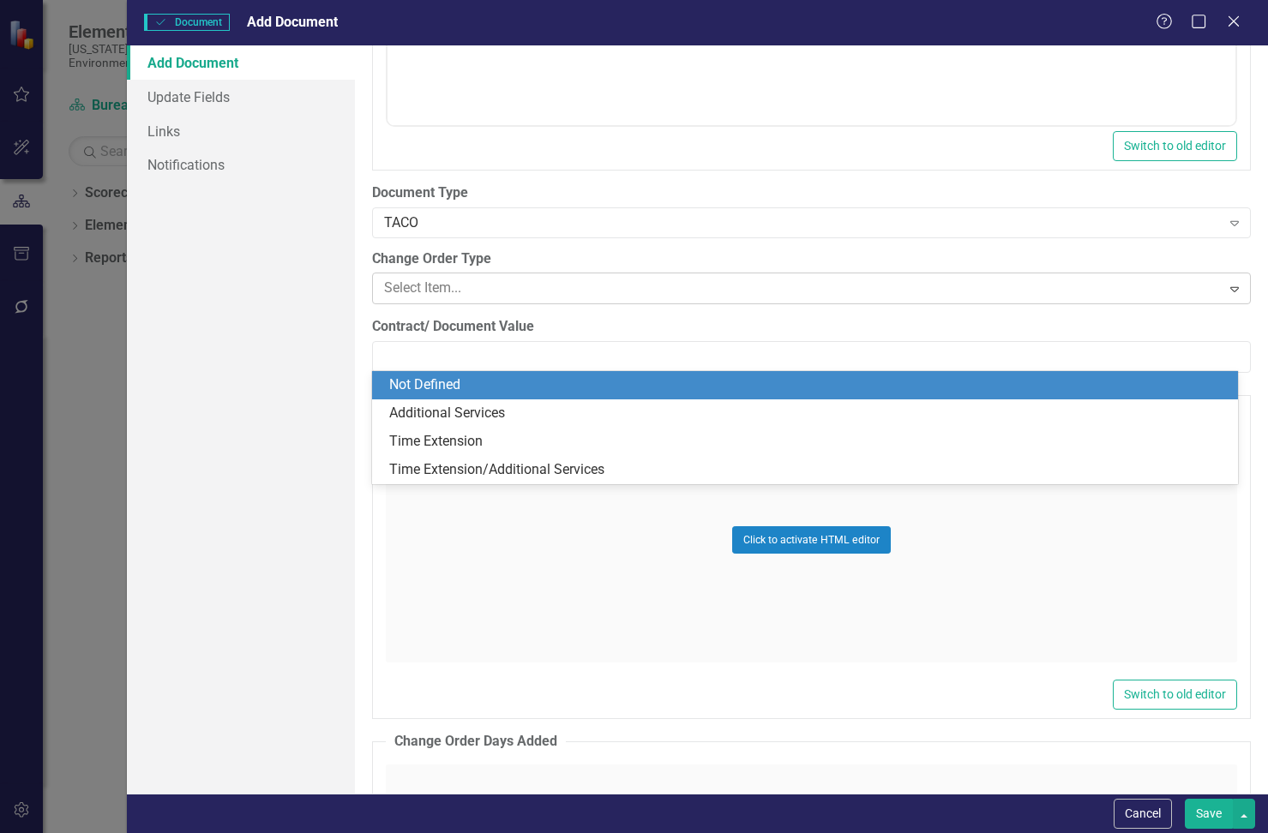
scroll to position [2401, 0]
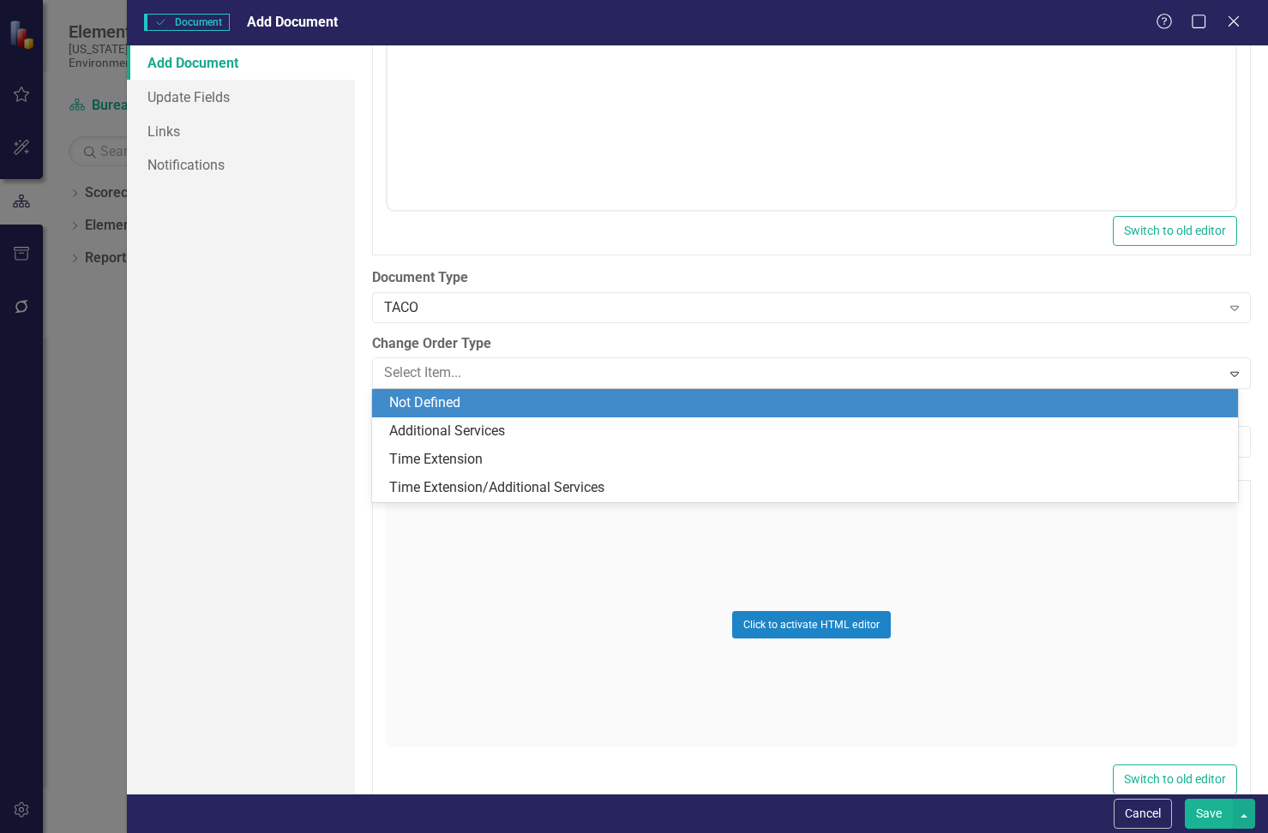
click at [449, 402] on div "Not Defined" at bounding box center [808, 404] width 838 height 20
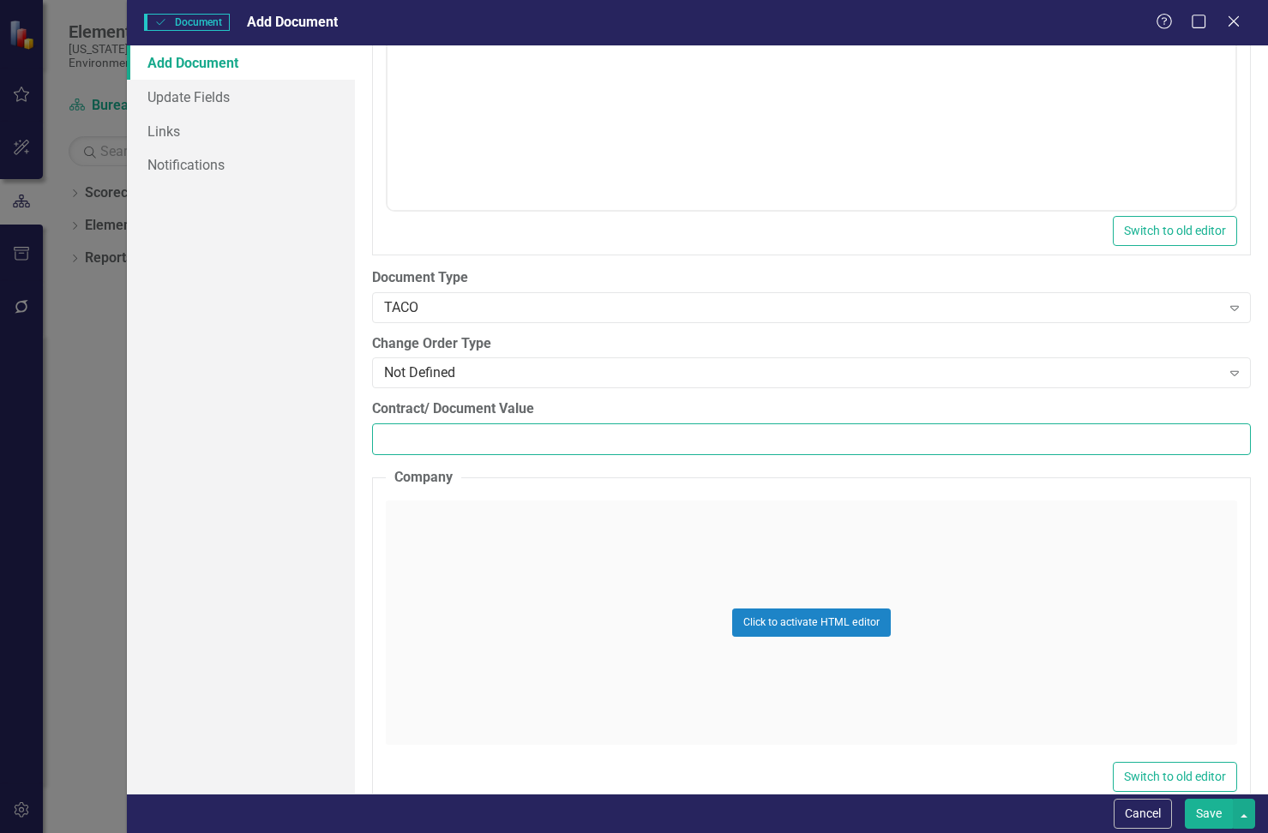
click at [396, 436] on input "Contract/ Document Value" at bounding box center [811, 440] width 879 height 32
type input "0.00"
click at [289, 514] on div "Add Document Update Fields Links Notifications" at bounding box center [241, 419] width 228 height 748
click at [453, 526] on div "Click to activate HTML editor" at bounding box center [811, 623] width 851 height 244
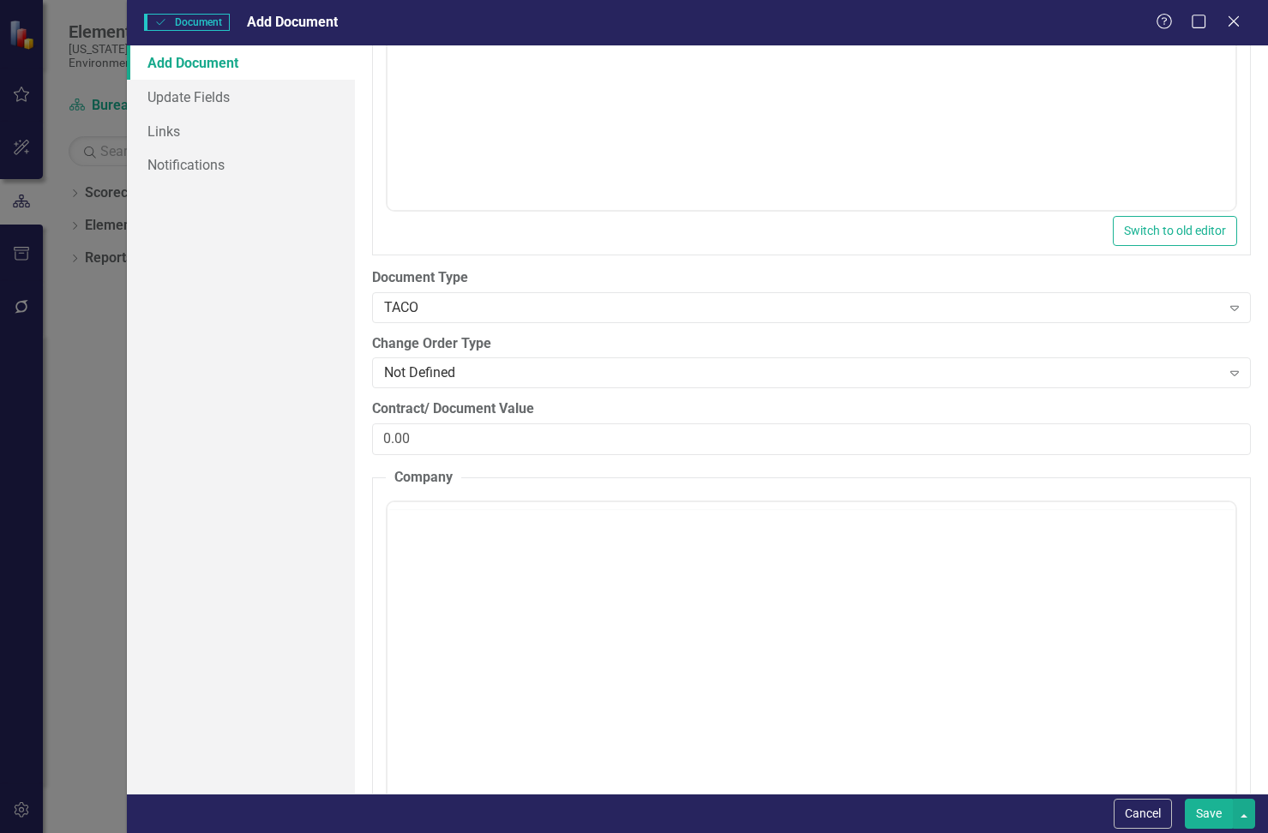
scroll to position [0, 0]
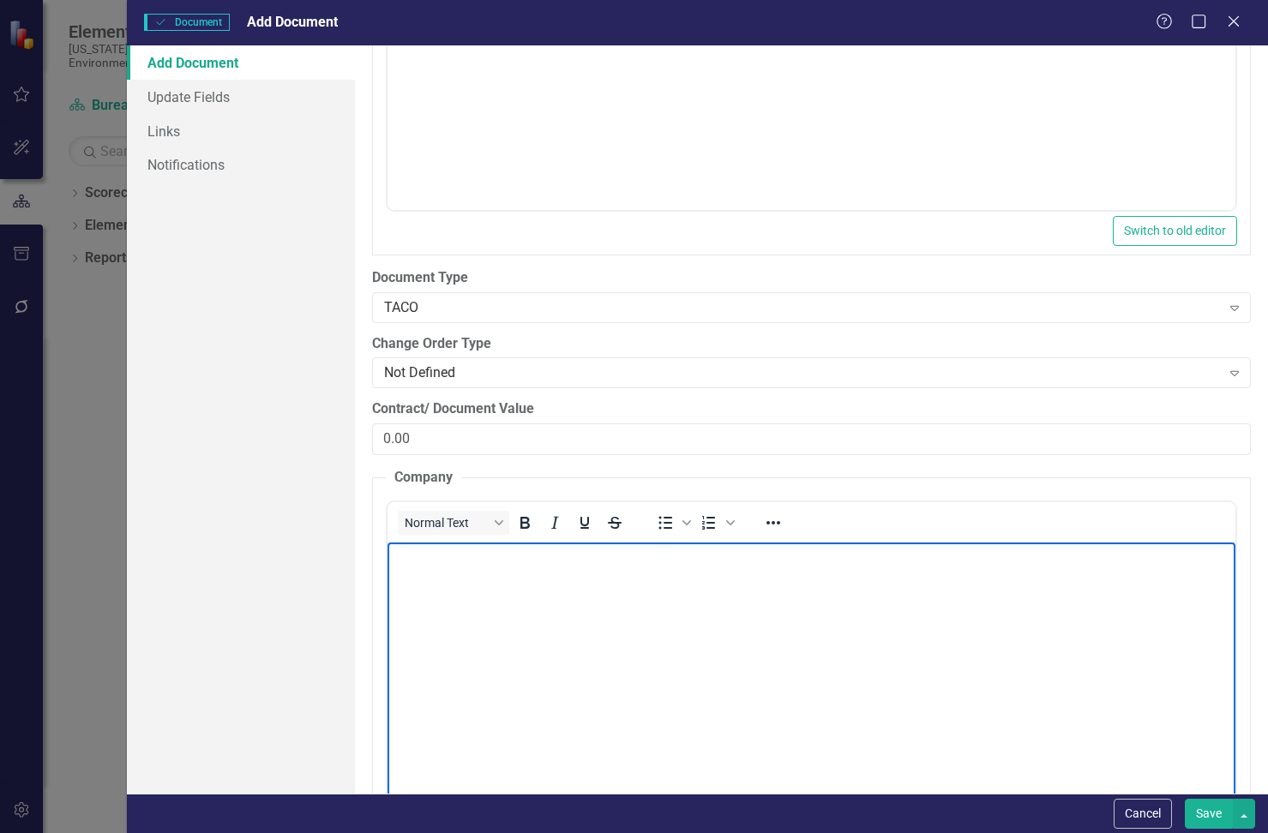
click at [439, 587] on body "Rich Text Area. Press ALT-0 for help." at bounding box center [812, 670] width 848 height 257
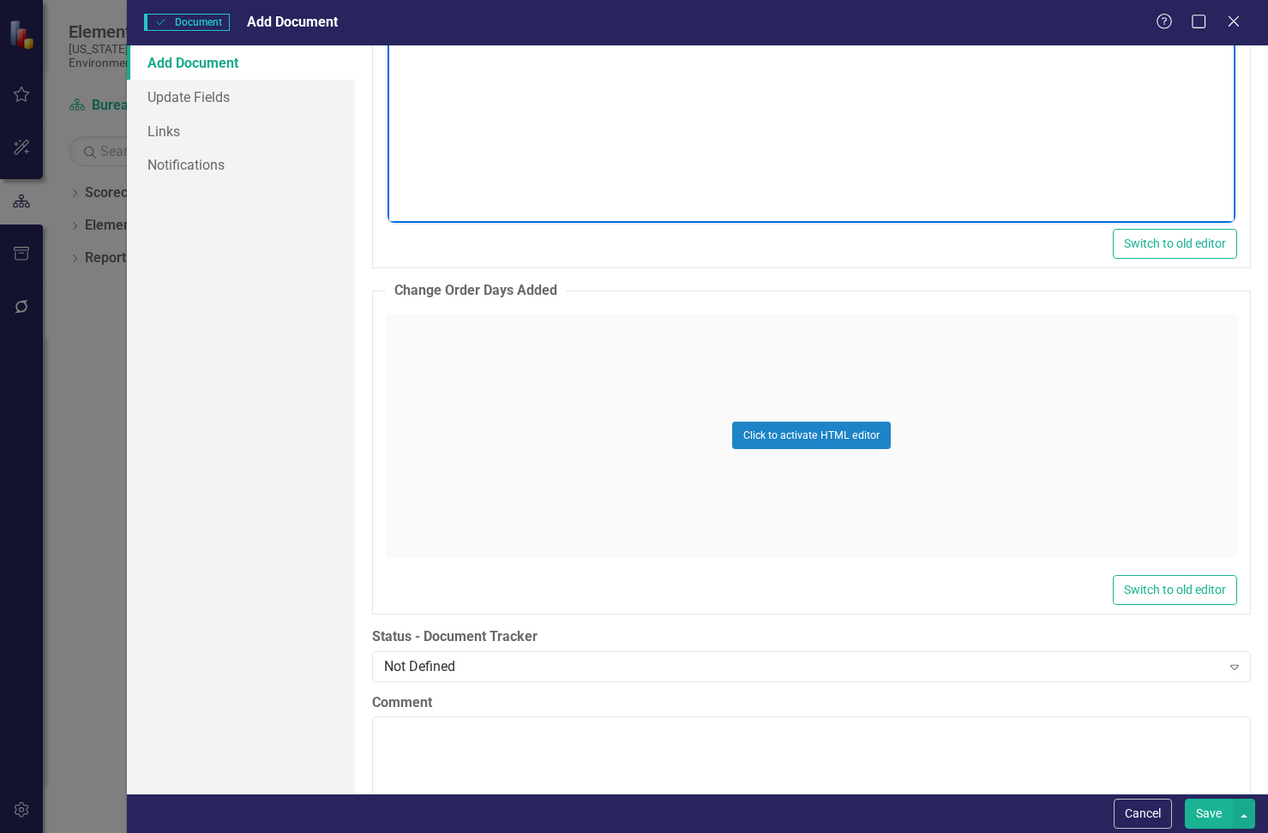
scroll to position [3172, 0]
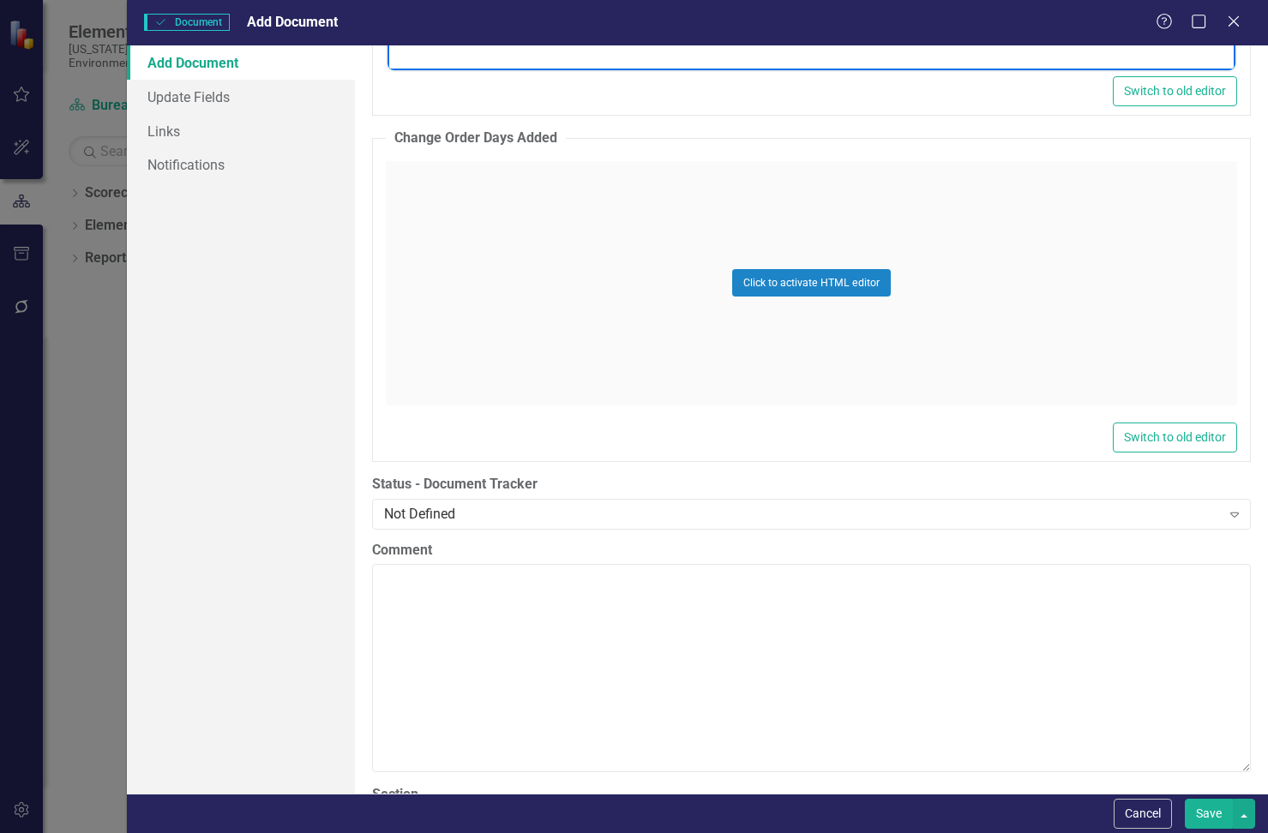
click at [295, 506] on div "Add Document Update Fields Links Notifications" at bounding box center [241, 419] width 228 height 748
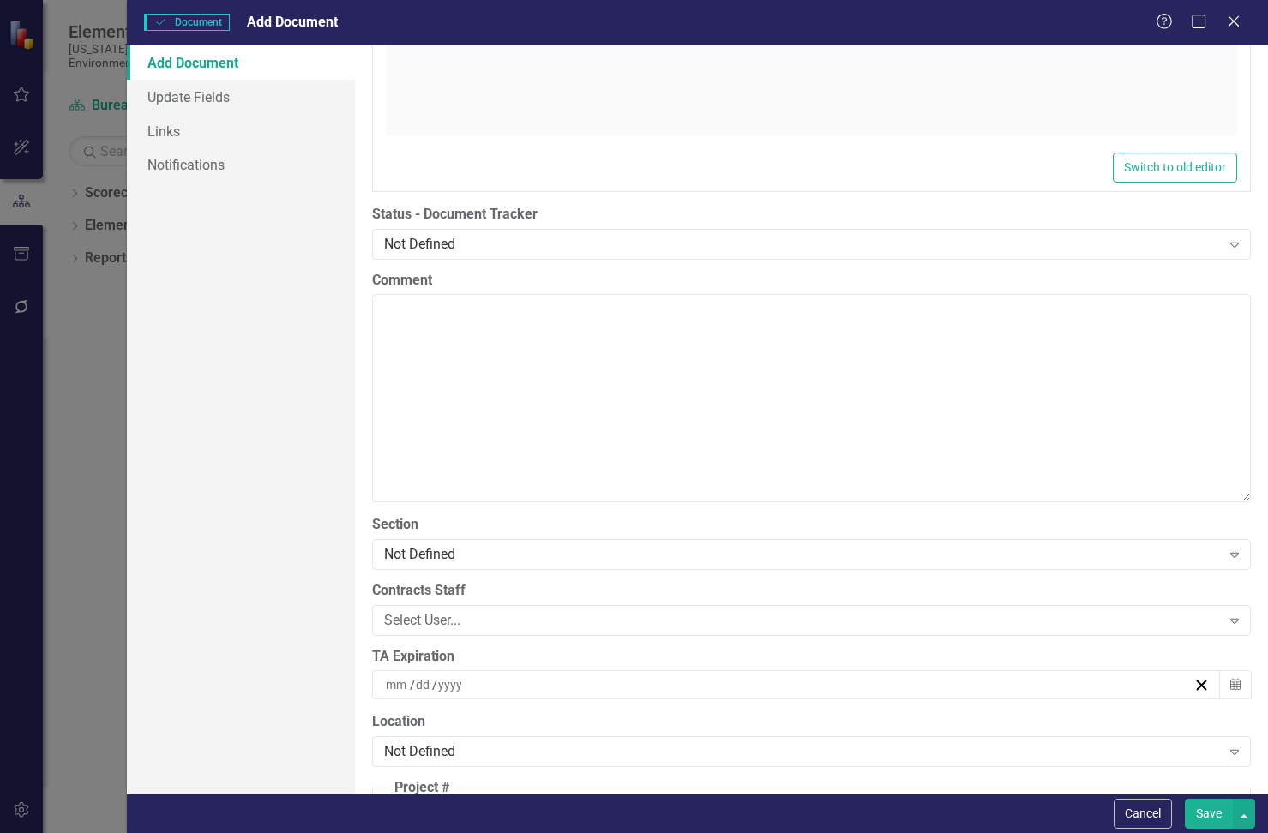
scroll to position [3515, 0]
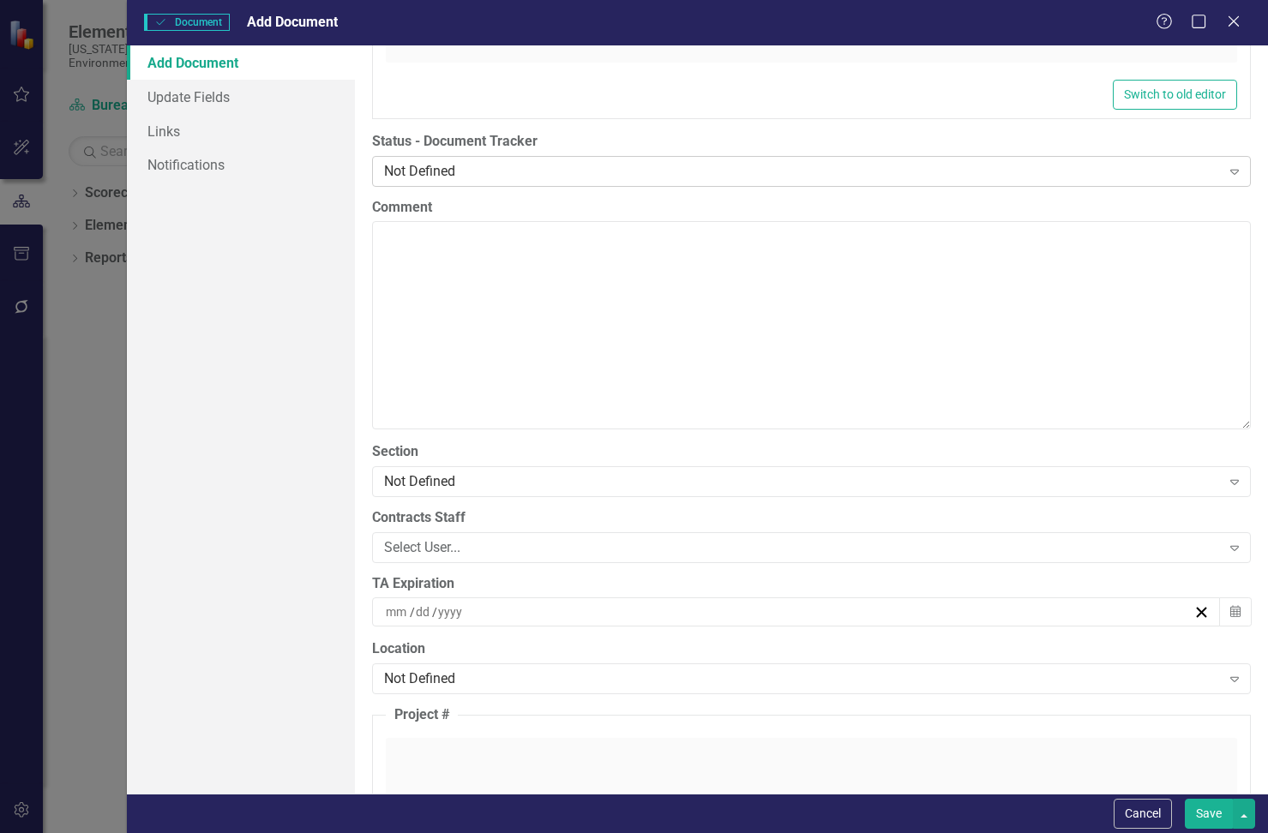
click at [532, 171] on div "Not Defined" at bounding box center [802, 171] width 836 height 20
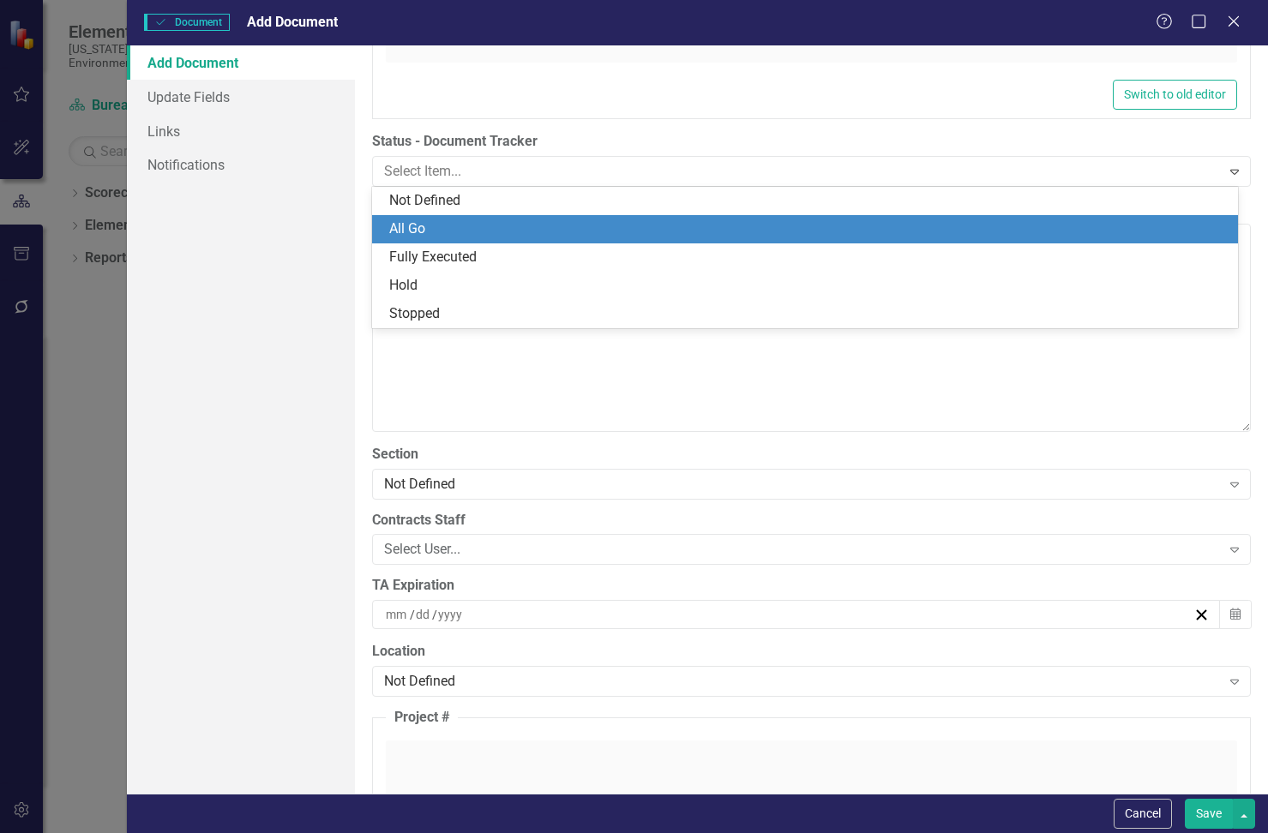
click at [488, 237] on div "All Go" at bounding box center [808, 229] width 838 height 20
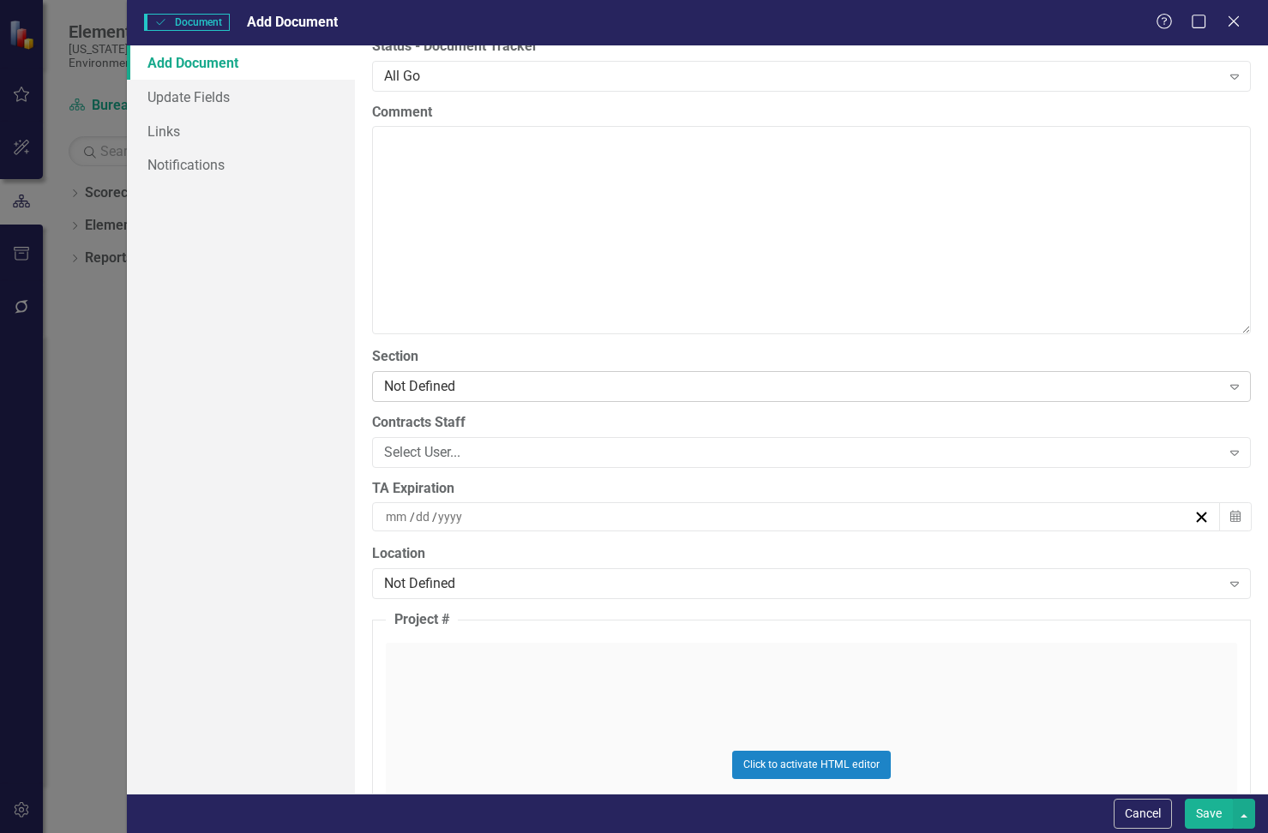
scroll to position [3772, 0]
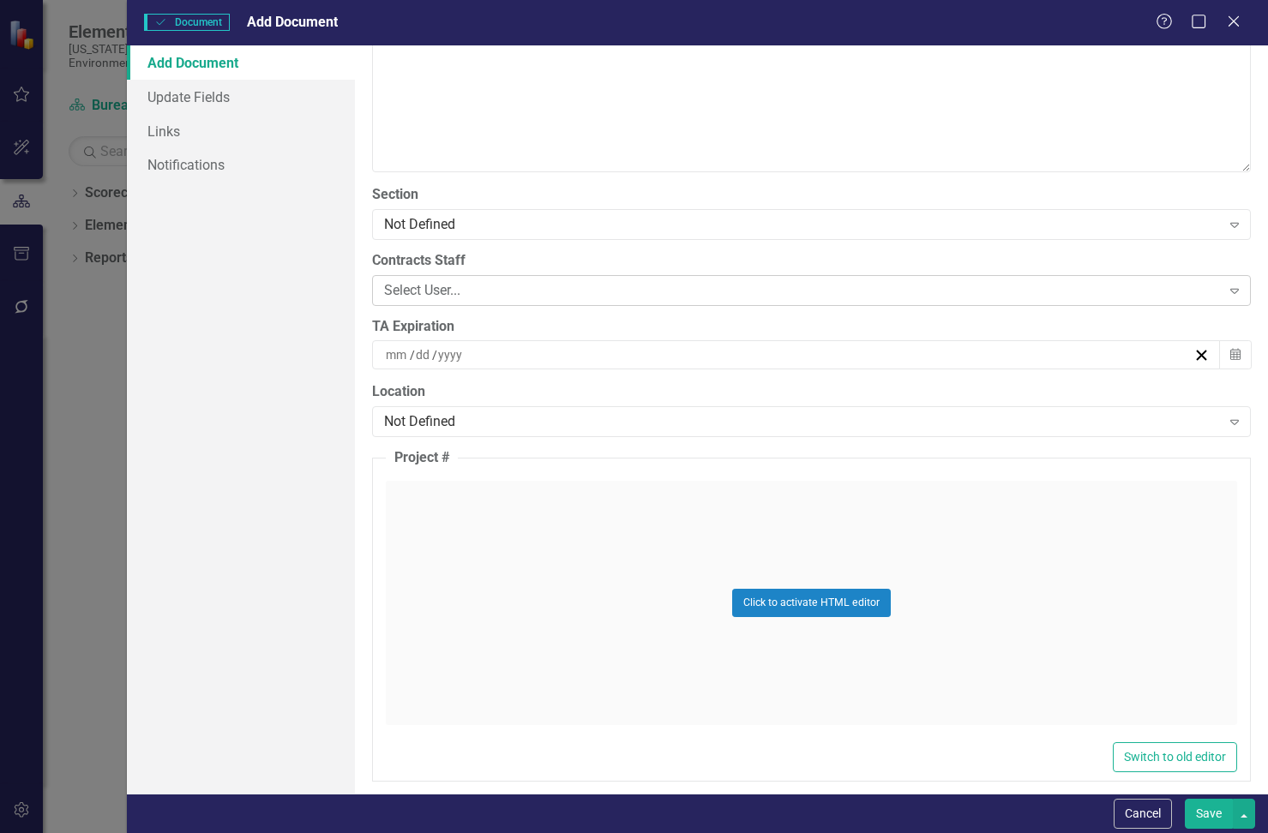
click at [515, 285] on div "Select User..." at bounding box center [802, 290] width 836 height 20
click at [519, 292] on div "Select User..." at bounding box center [802, 290] width 836 height 20
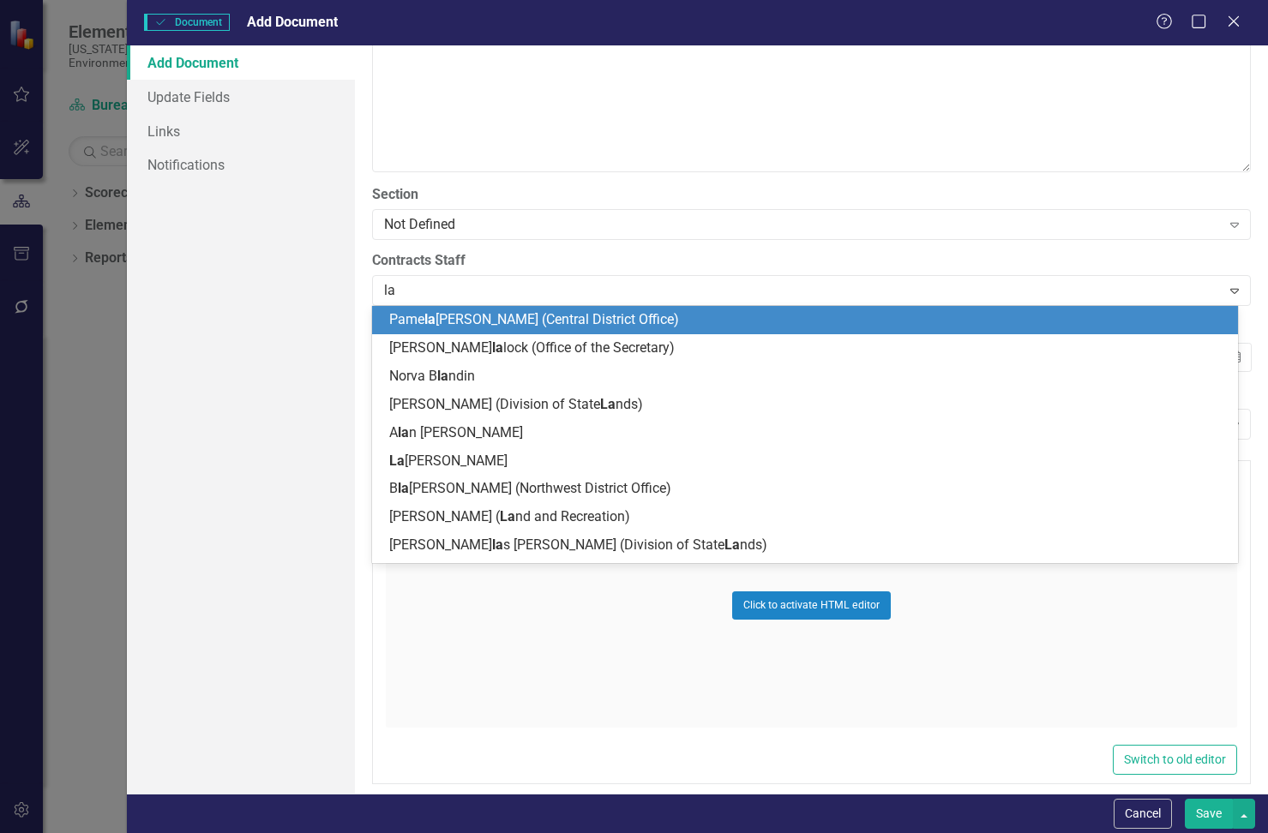
type input "[PERSON_NAME]"
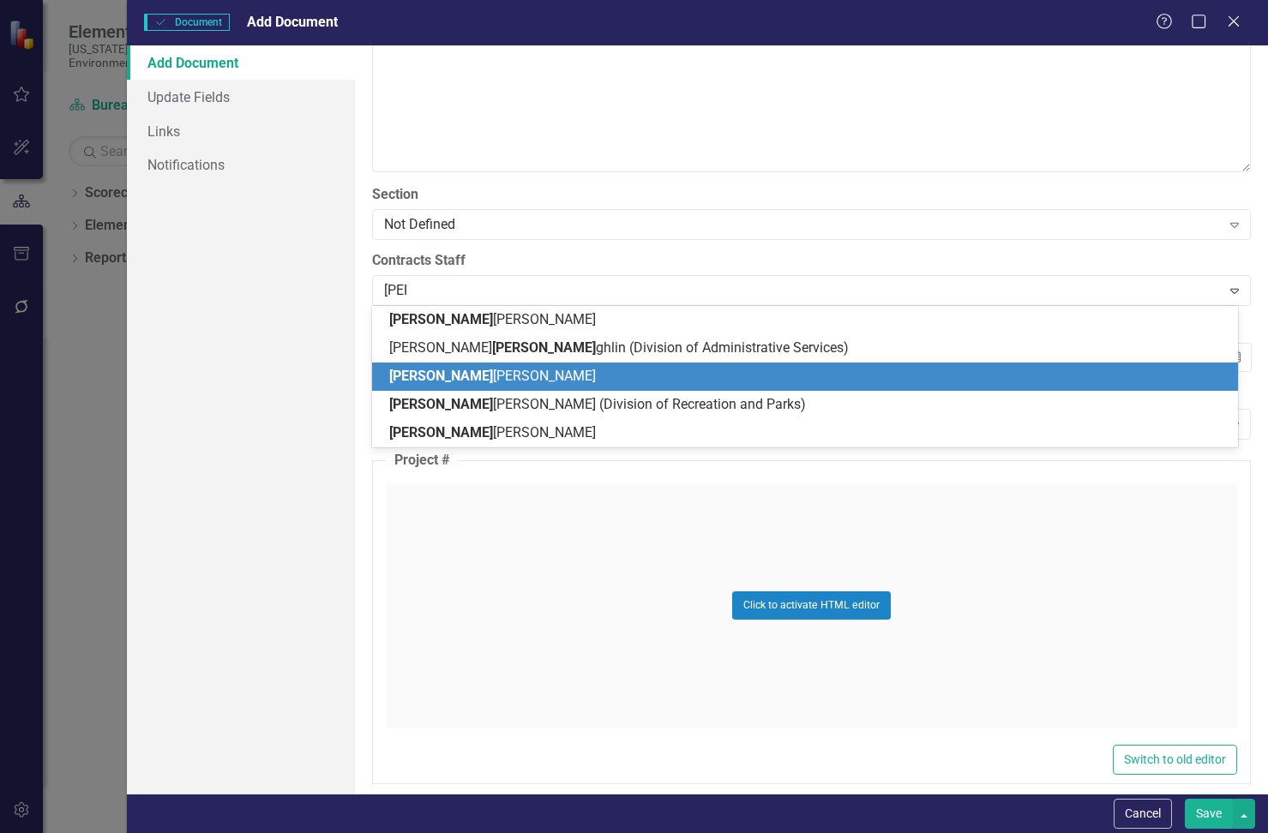
click at [495, 376] on span "[PERSON_NAME] [PERSON_NAME]" at bounding box center [492, 376] width 207 height 16
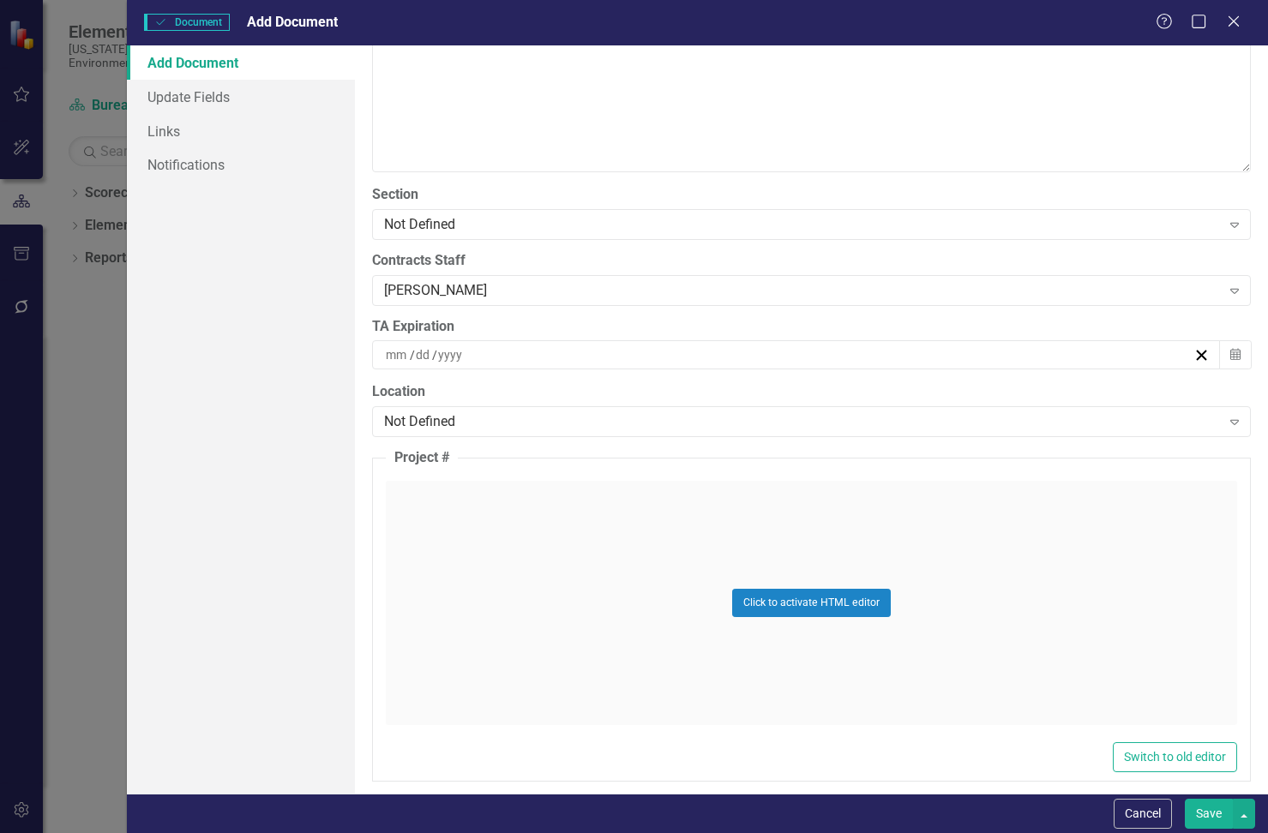
click at [292, 394] on div "Add Document Update Fields Links Notifications" at bounding box center [241, 419] width 228 height 748
click at [881, 355] on button "Calendar" at bounding box center [1235, 354] width 33 height 29
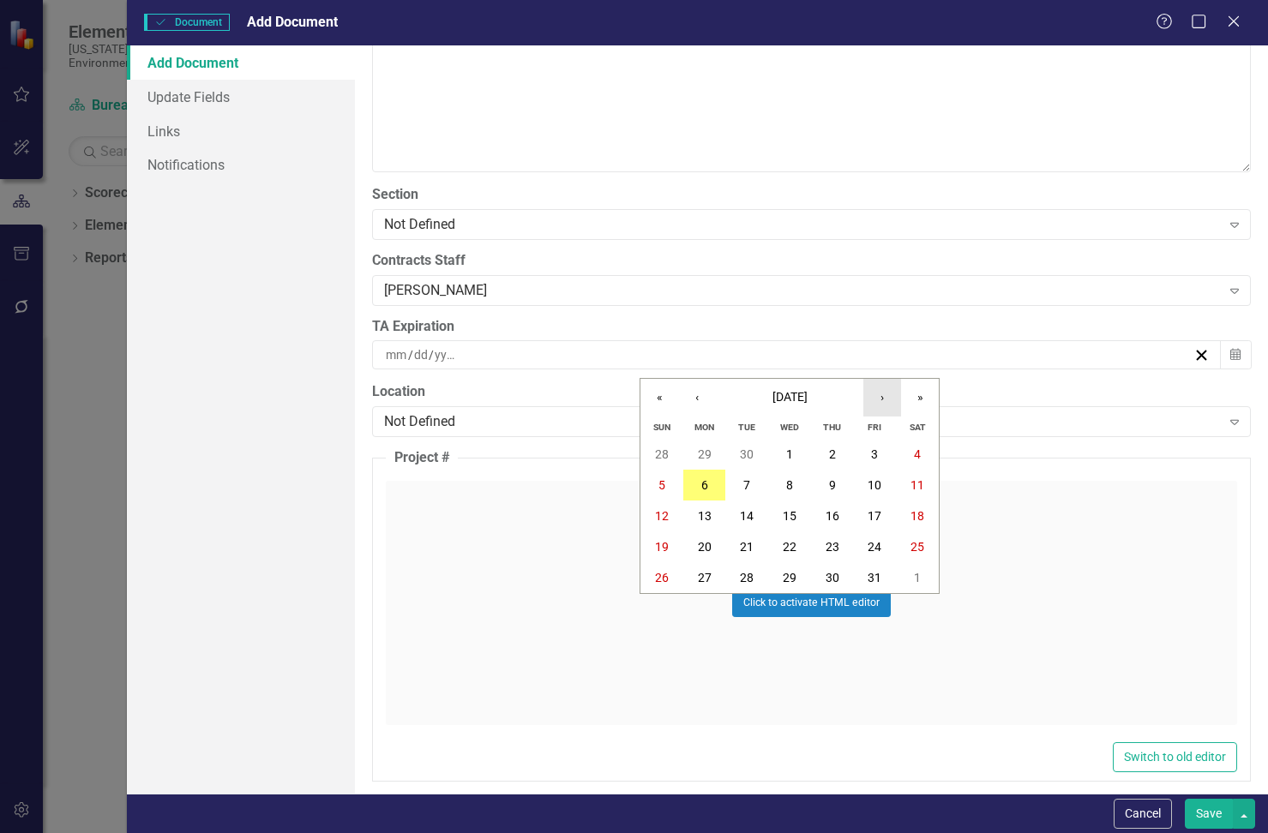
click at [881, 391] on button "›" at bounding box center [882, 398] width 38 height 38
click at [881, 395] on button "›" at bounding box center [882, 398] width 38 height 38
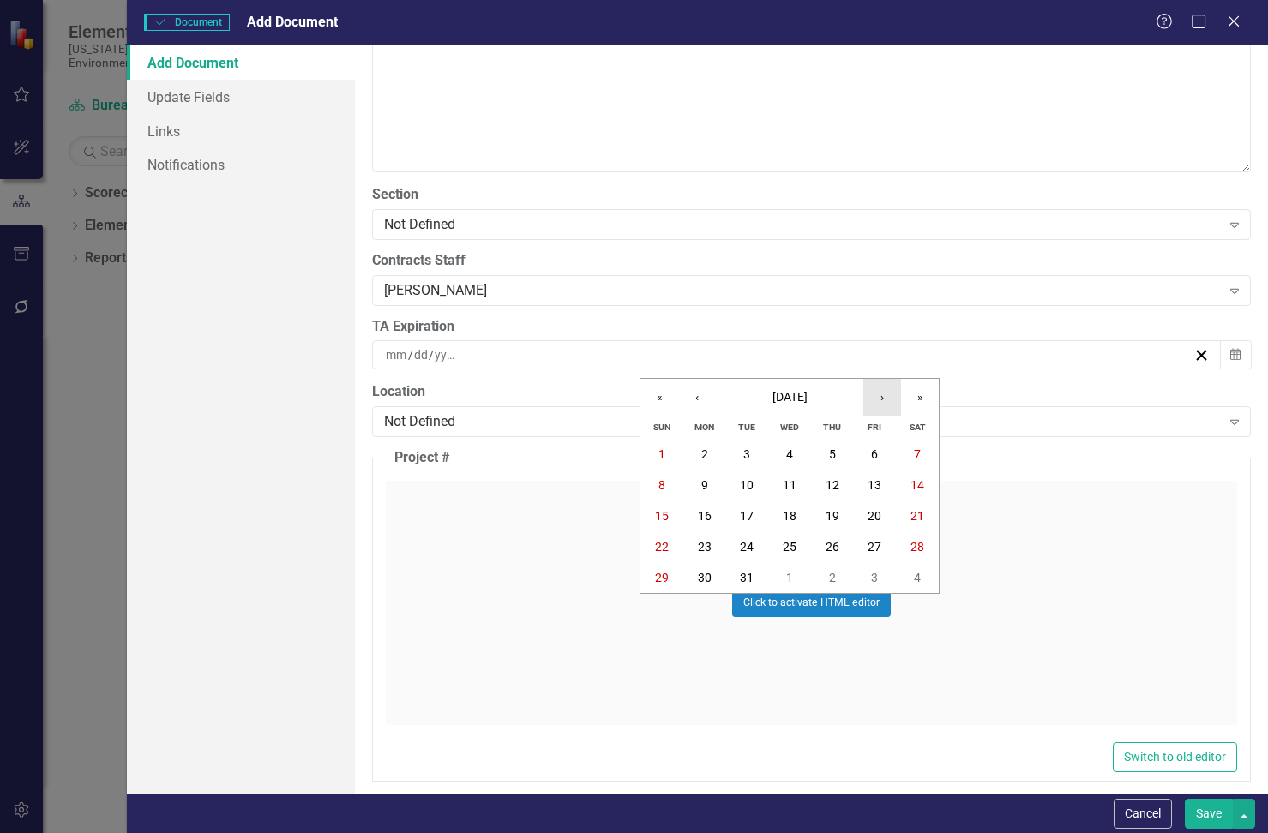
click at [881, 395] on button "›" at bounding box center [882, 398] width 38 height 38
click at [754, 572] on abbr "28" at bounding box center [747, 578] width 14 height 14
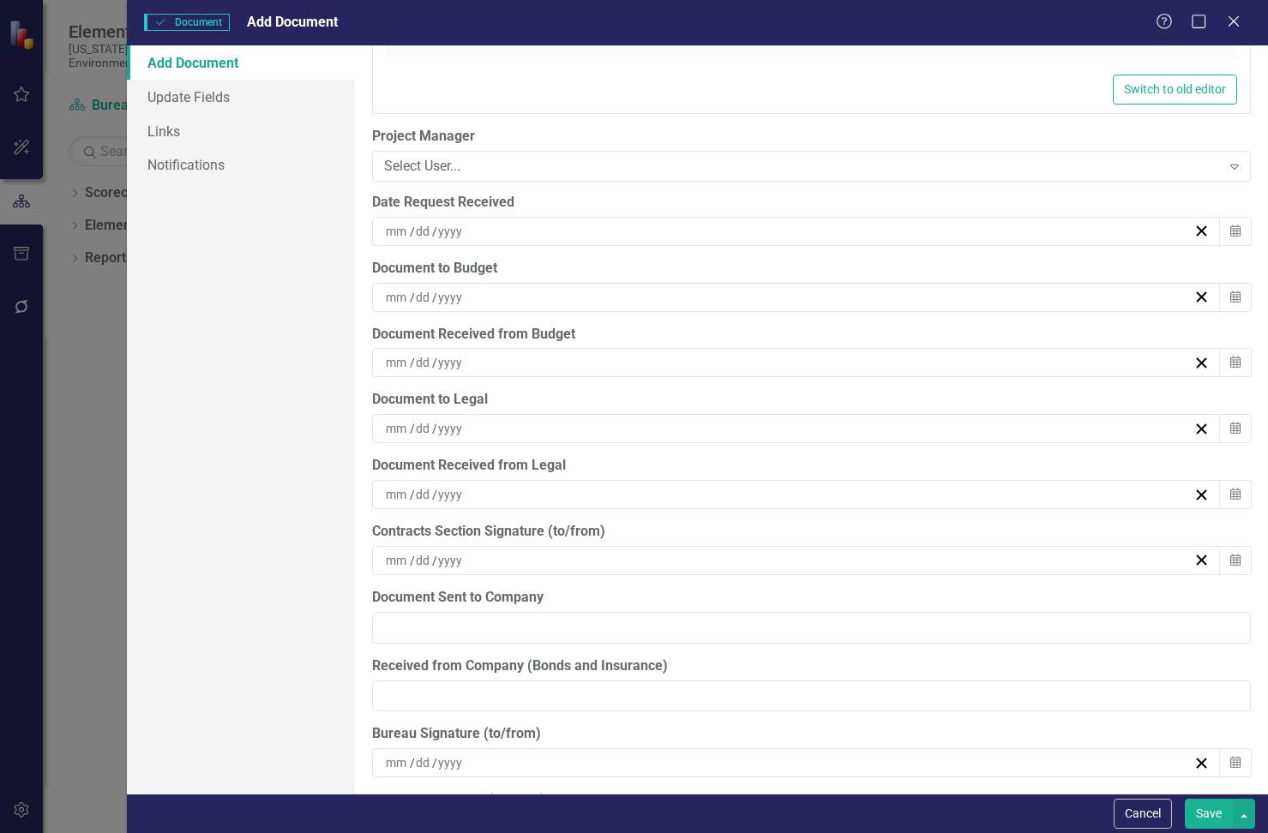
scroll to position [4544, 0]
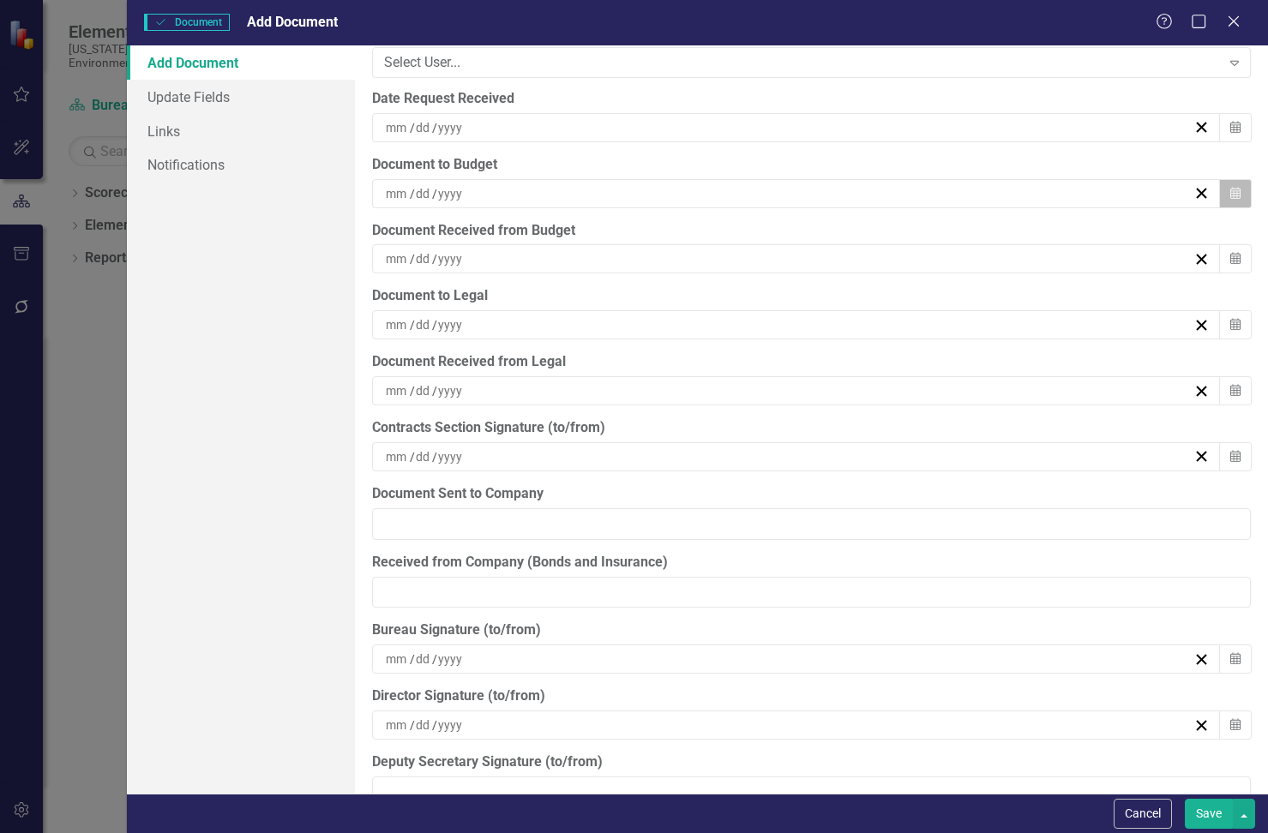
click at [881, 189] on icon "Calendar" at bounding box center [1235, 194] width 10 height 12
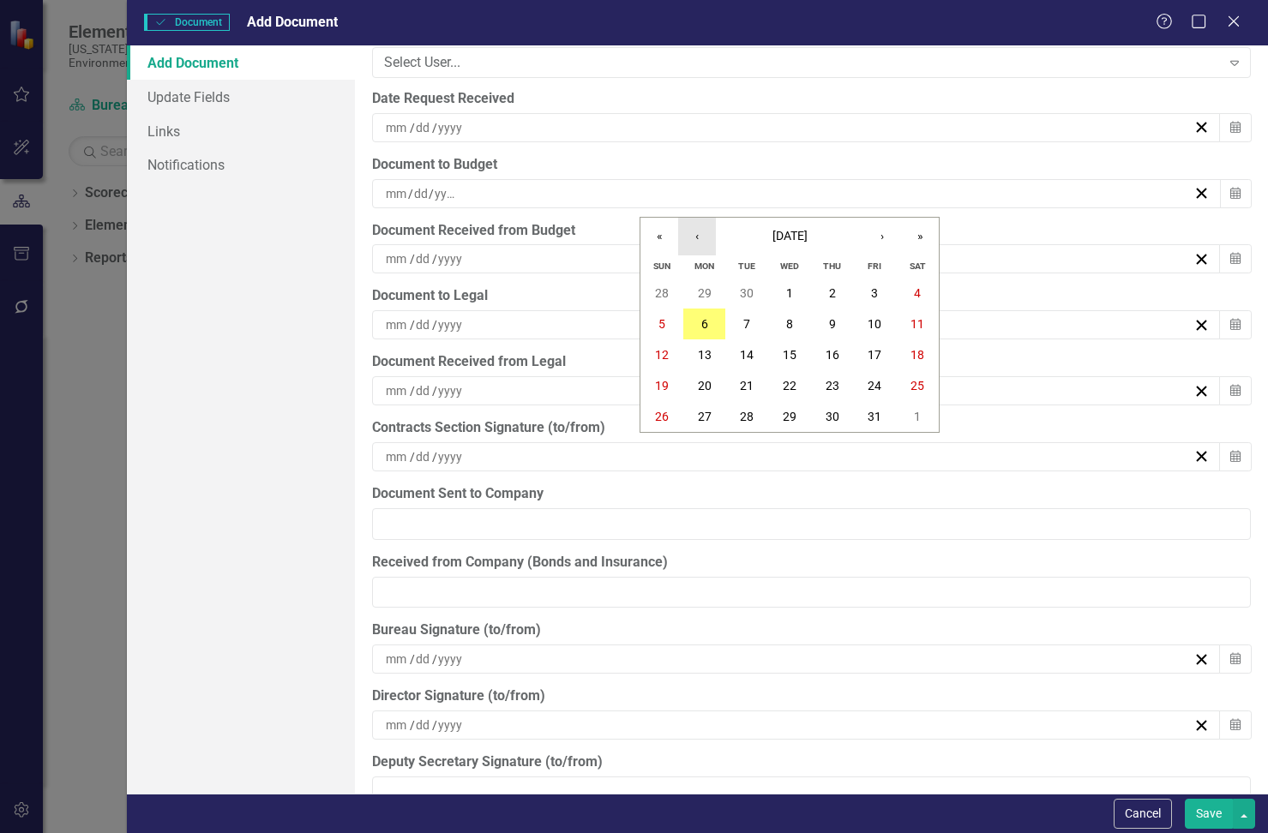
click at [704, 235] on button "‹" at bounding box center [697, 237] width 38 height 38
click at [779, 382] on button "24" at bounding box center [789, 385] width 43 height 31
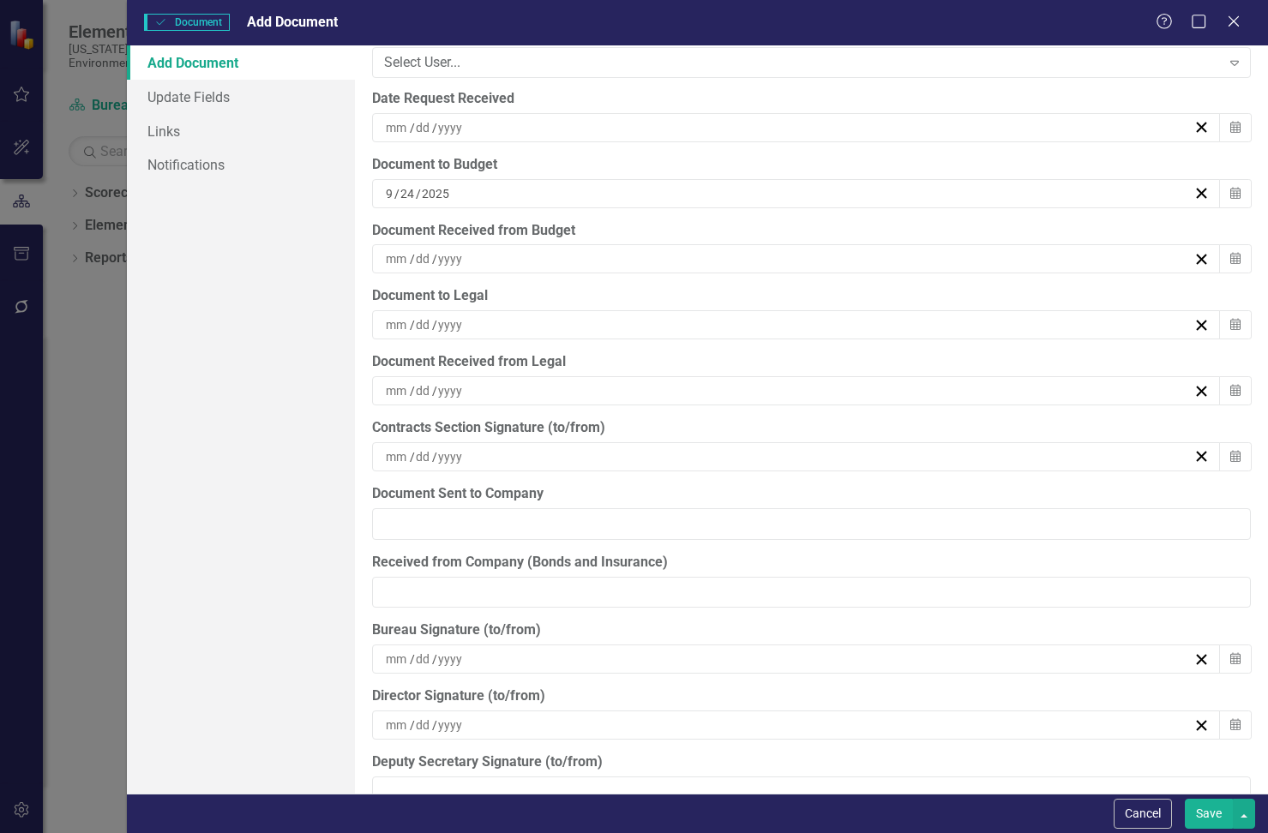
click at [516, 250] on div "/ /" at bounding box center [788, 258] width 810 height 17
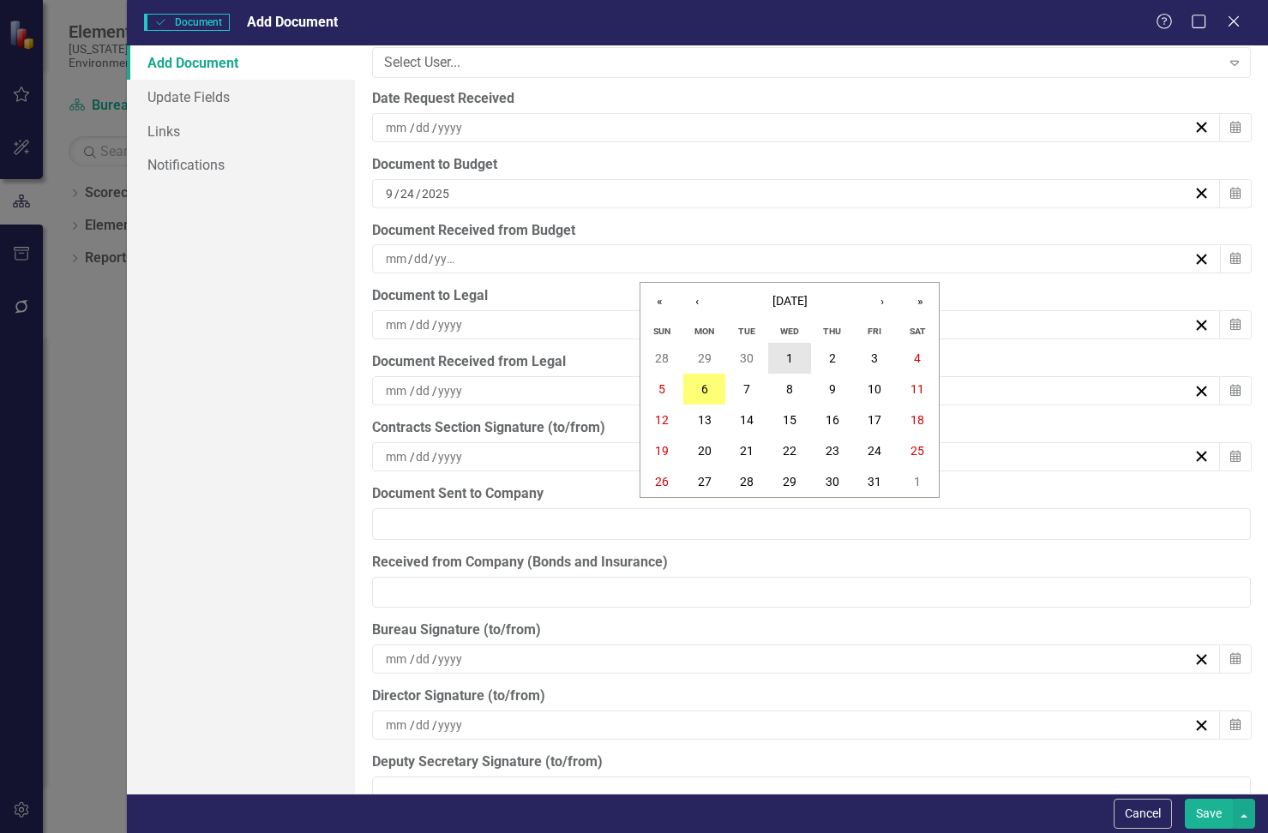
click at [796, 356] on button "1" at bounding box center [789, 358] width 43 height 31
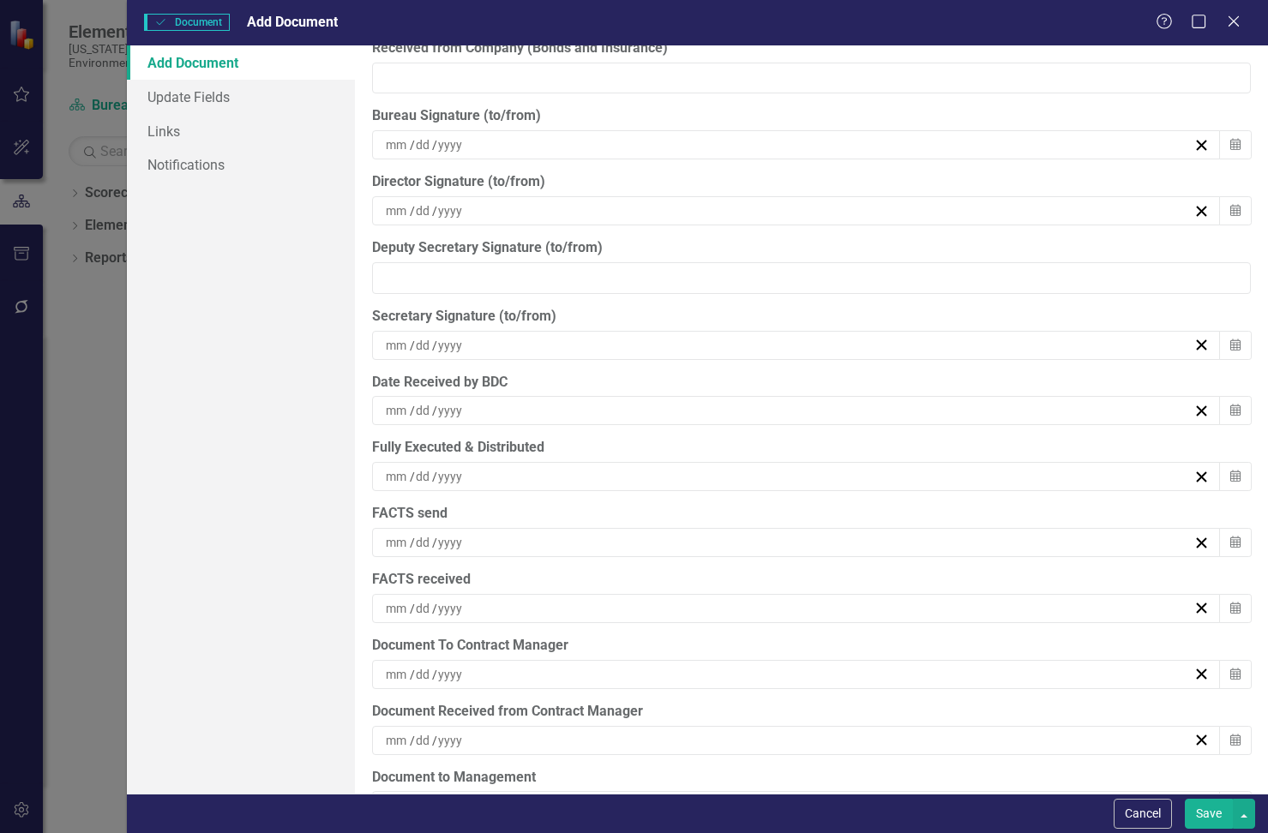
scroll to position [5377, 0]
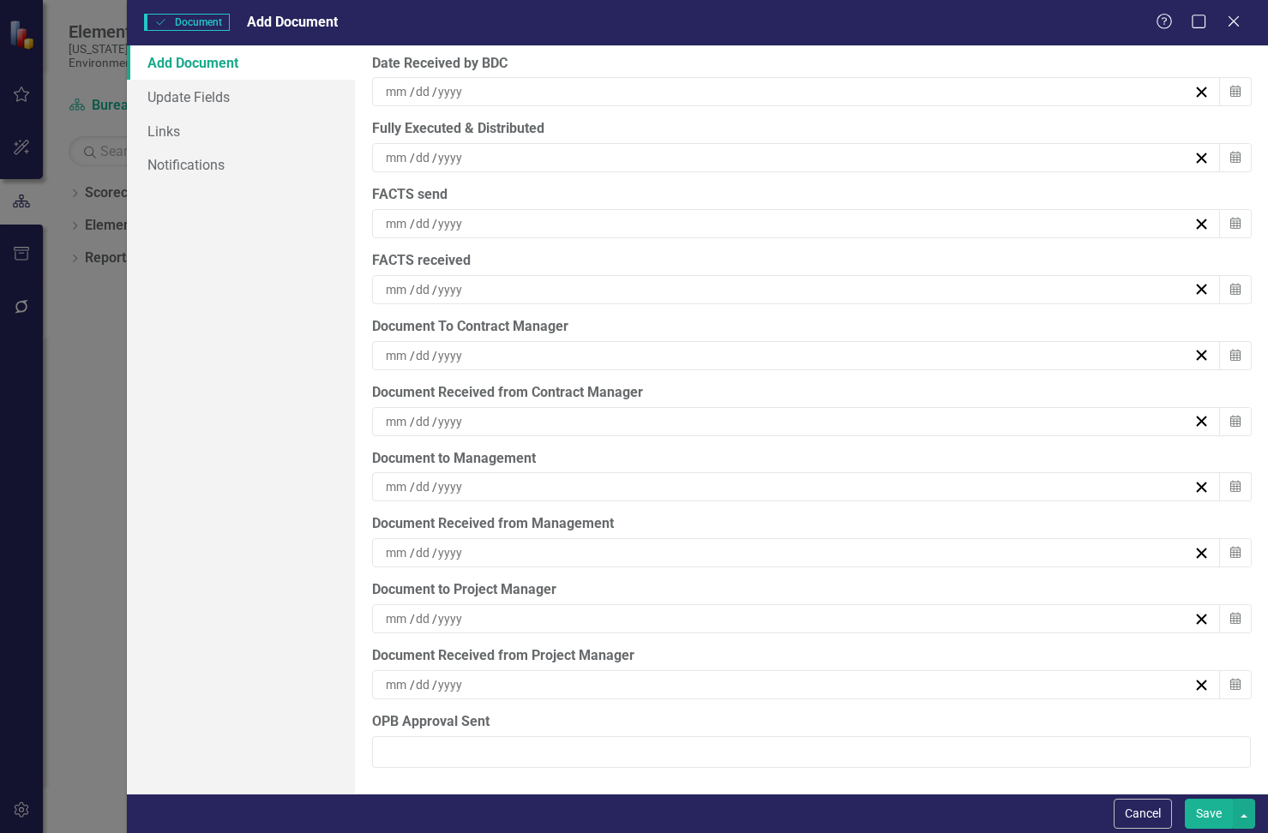
click at [483, 615] on div "/ /" at bounding box center [788, 618] width 810 height 17
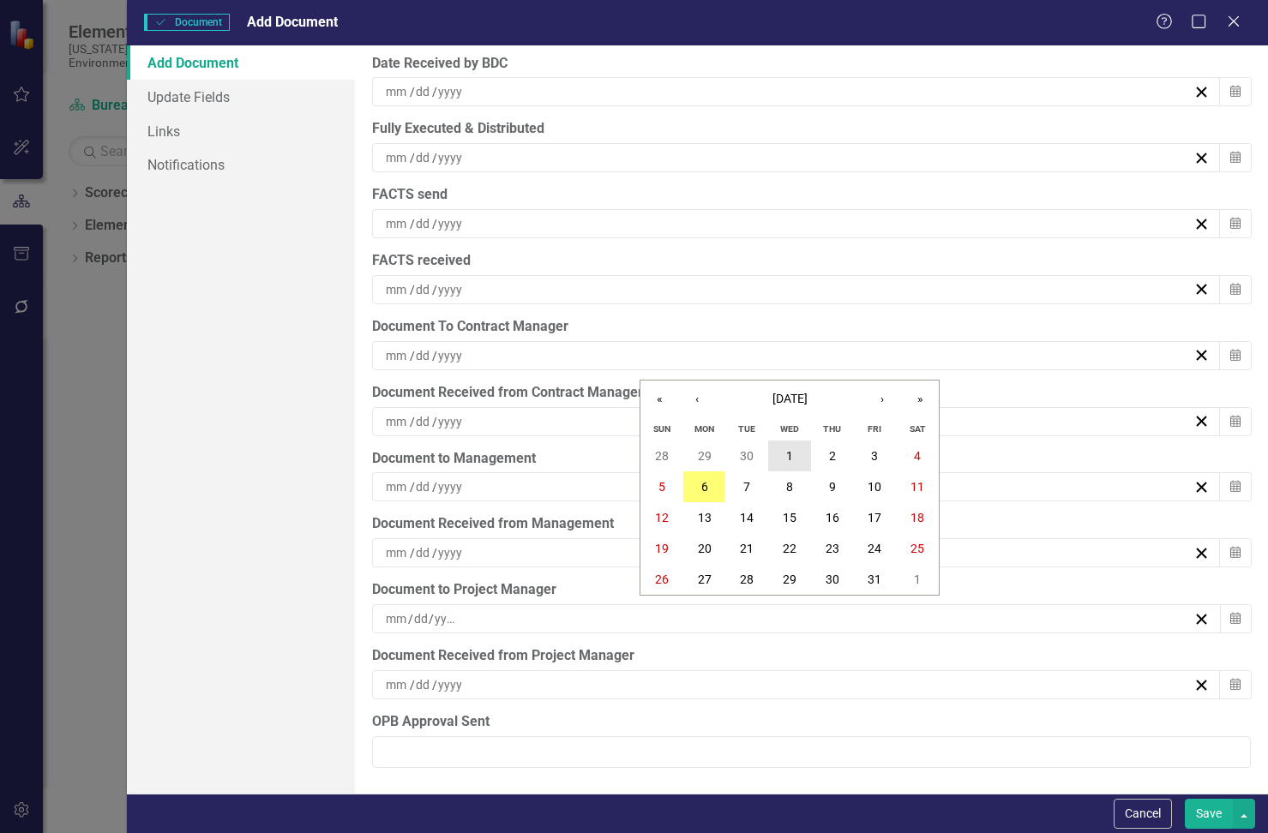
click at [790, 445] on button "1" at bounding box center [789, 456] width 43 height 31
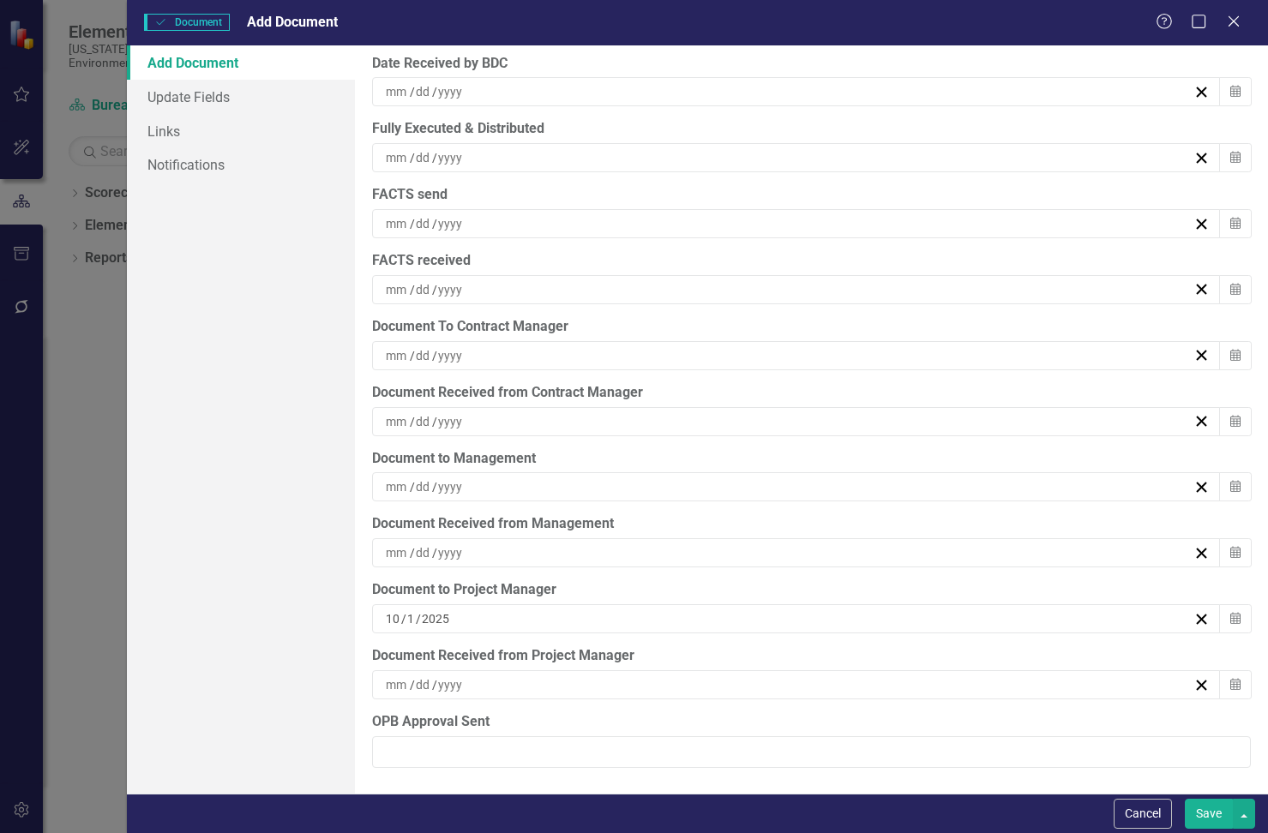
click at [640, 681] on div "/ /" at bounding box center [788, 684] width 810 height 17
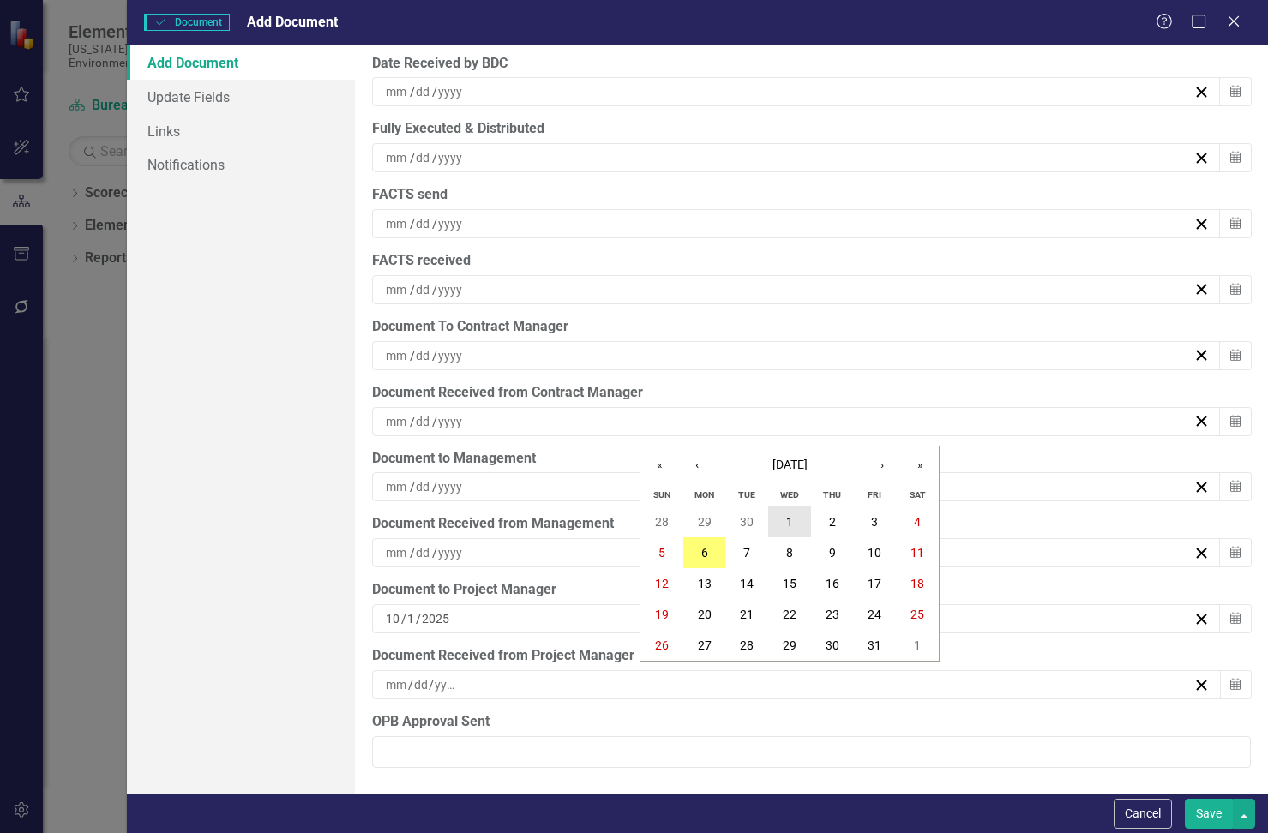
click at [790, 515] on abbr "1" at bounding box center [789, 522] width 7 height 14
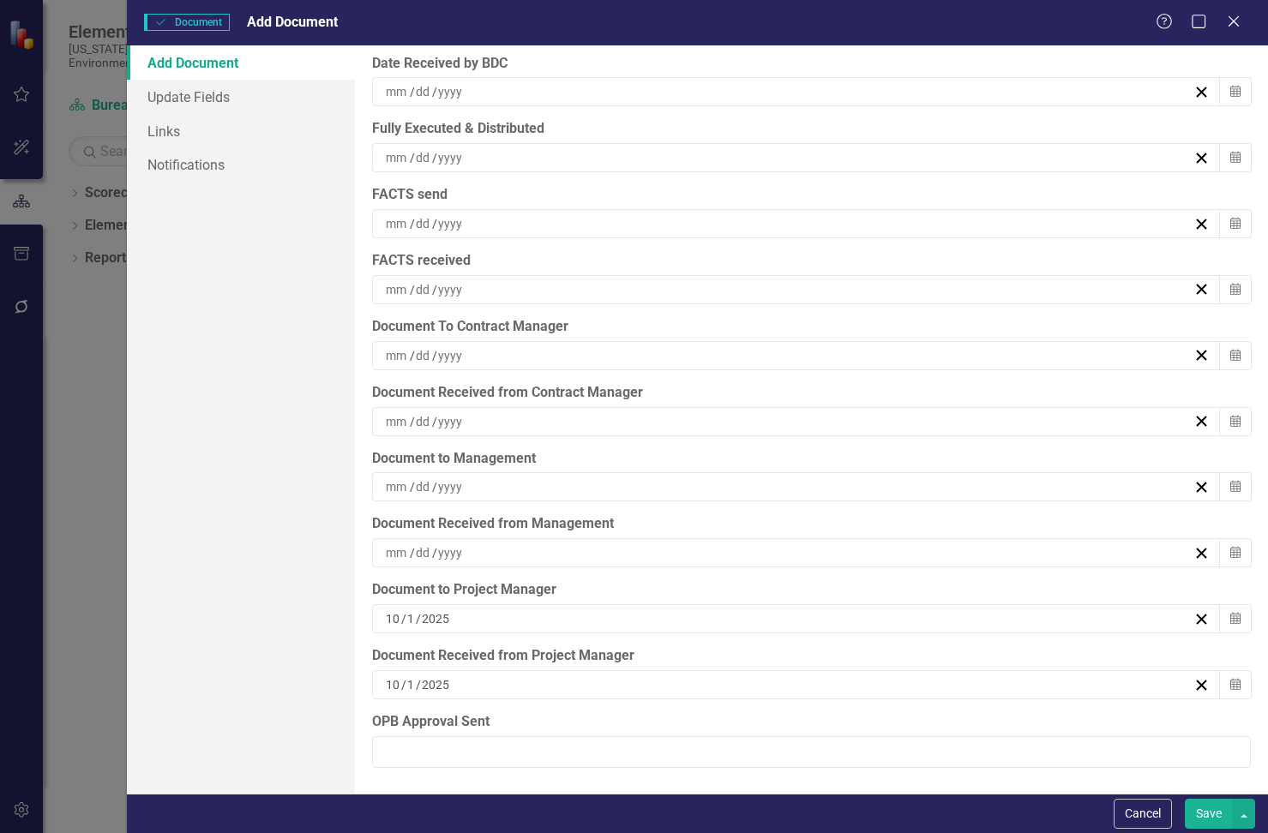
click at [524, 354] on div "/ /" at bounding box center [788, 355] width 810 height 17
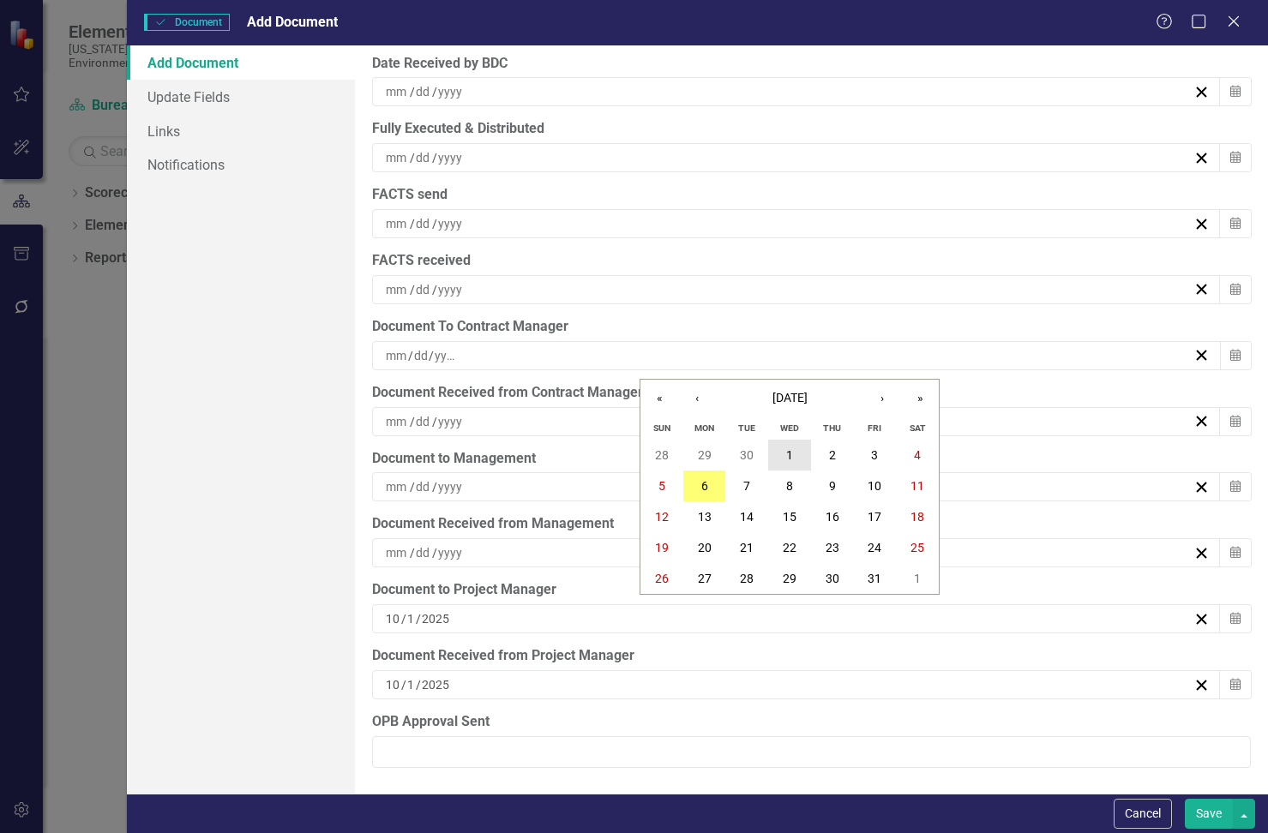
click at [794, 447] on button "1" at bounding box center [789, 455] width 43 height 31
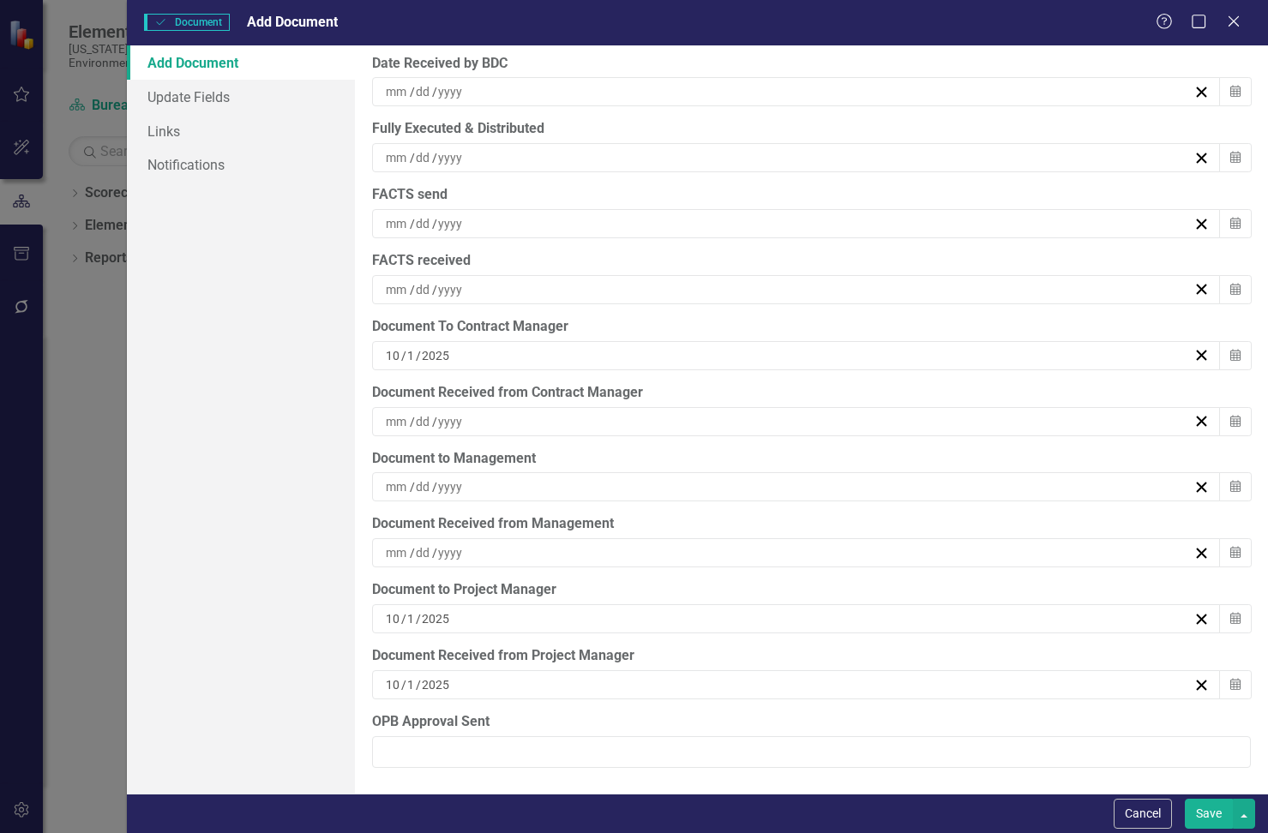
click at [537, 419] on div "/ /" at bounding box center [788, 421] width 810 height 17
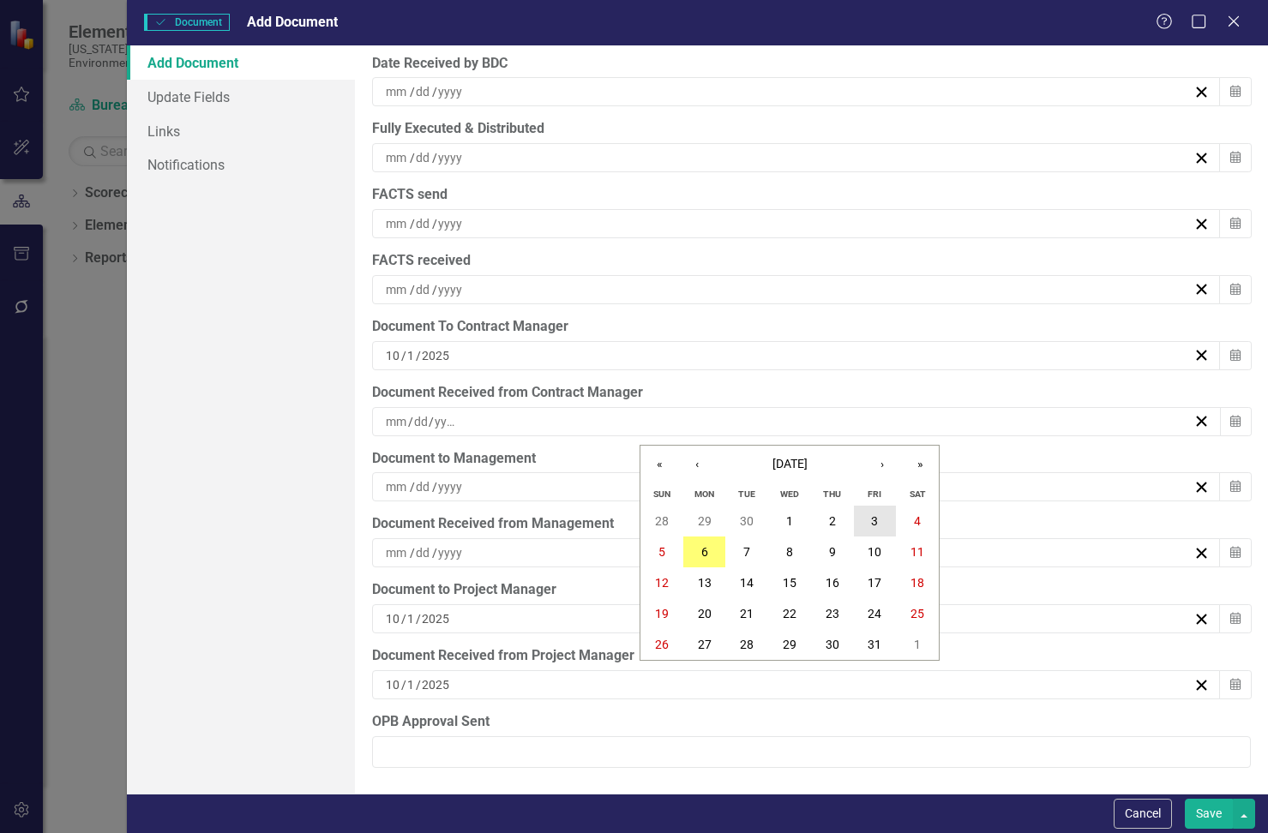
click at [881, 515] on button "3" at bounding box center [875, 521] width 43 height 31
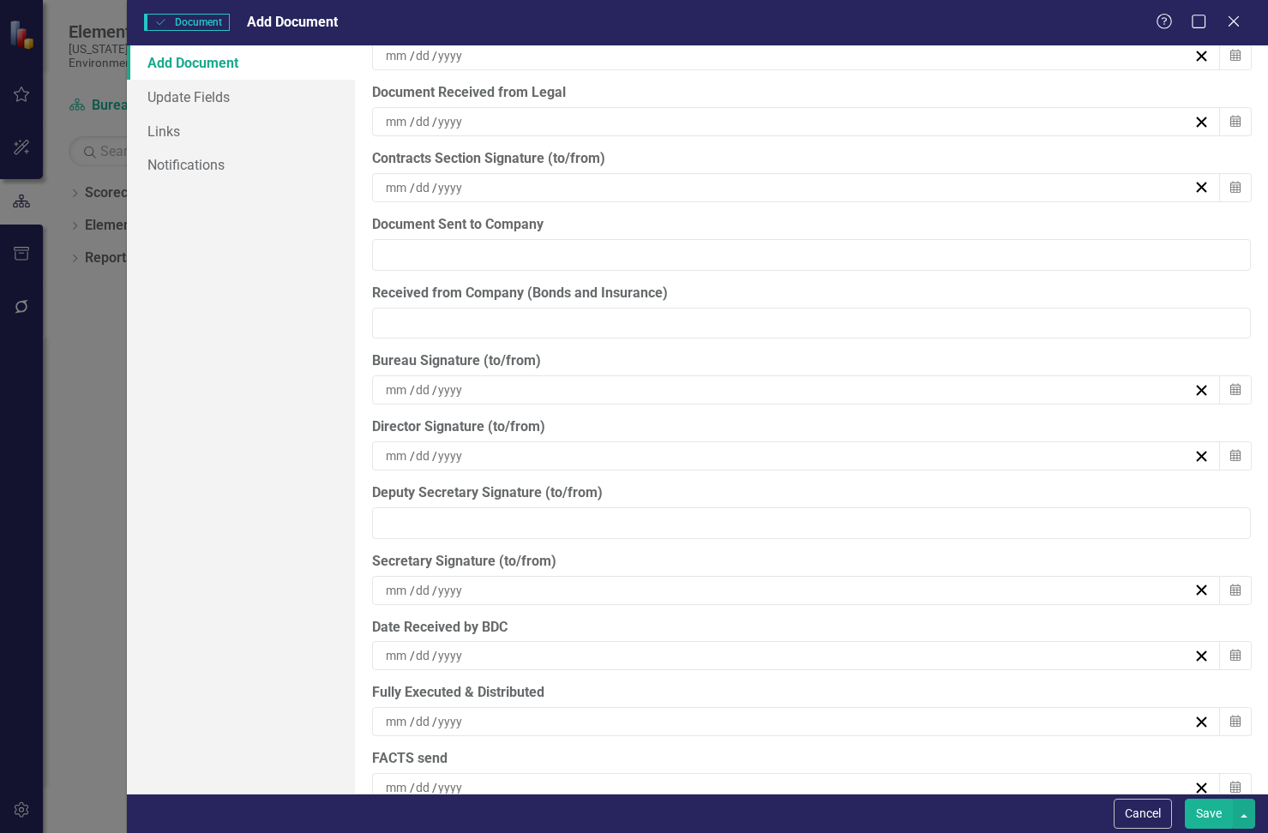
scroll to position [4777, 0]
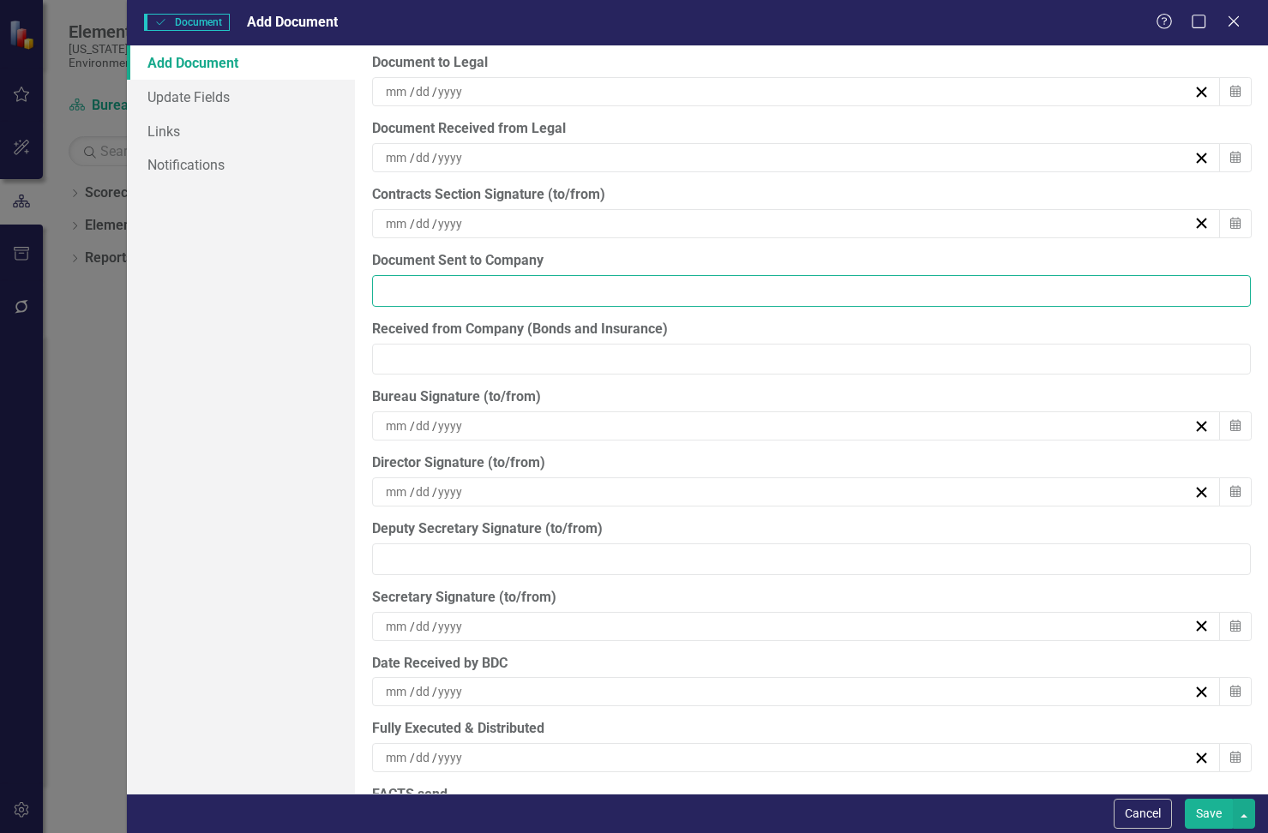
click at [491, 285] on input "Document Sent to Company" at bounding box center [811, 291] width 879 height 32
type input "[DATE]"
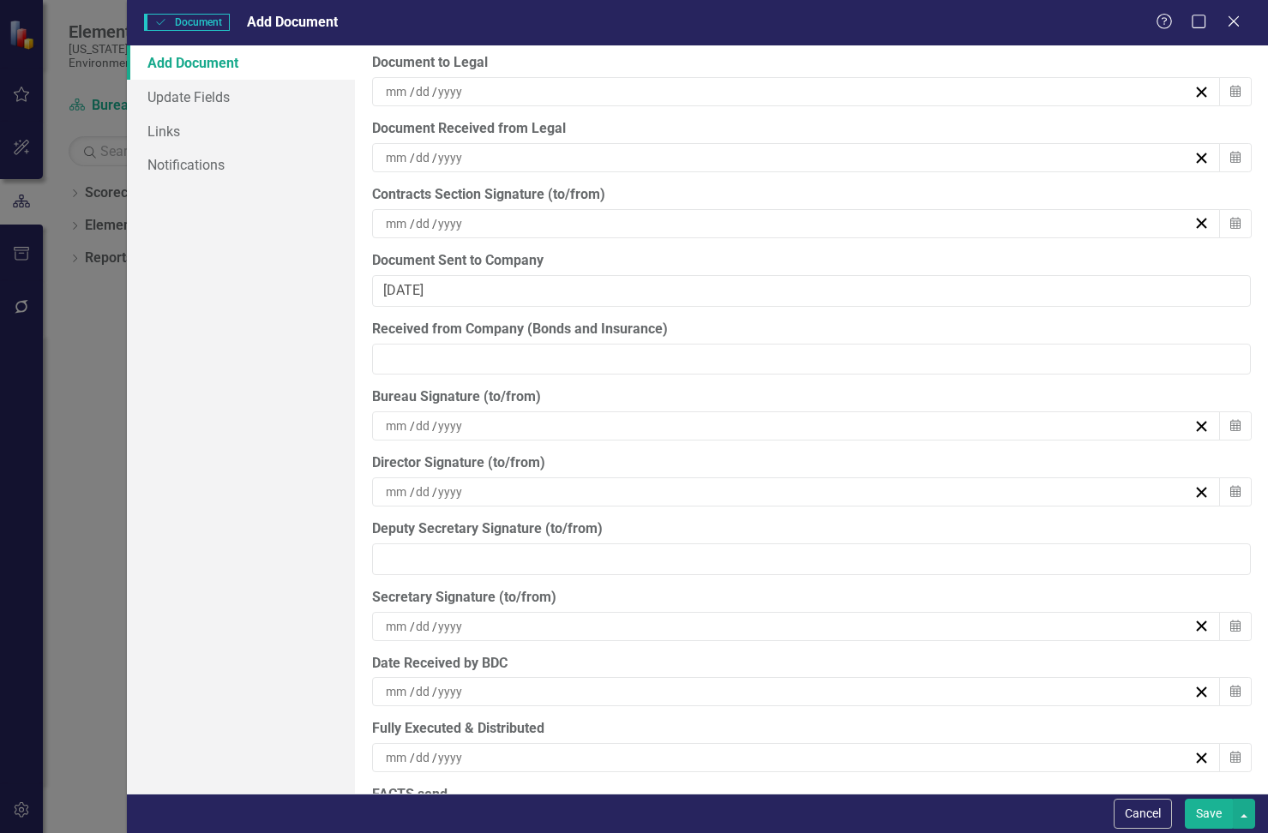
click at [881, 808] on button "Save" at bounding box center [1209, 814] width 48 height 30
